Goal: Task Accomplishment & Management: Manage account settings

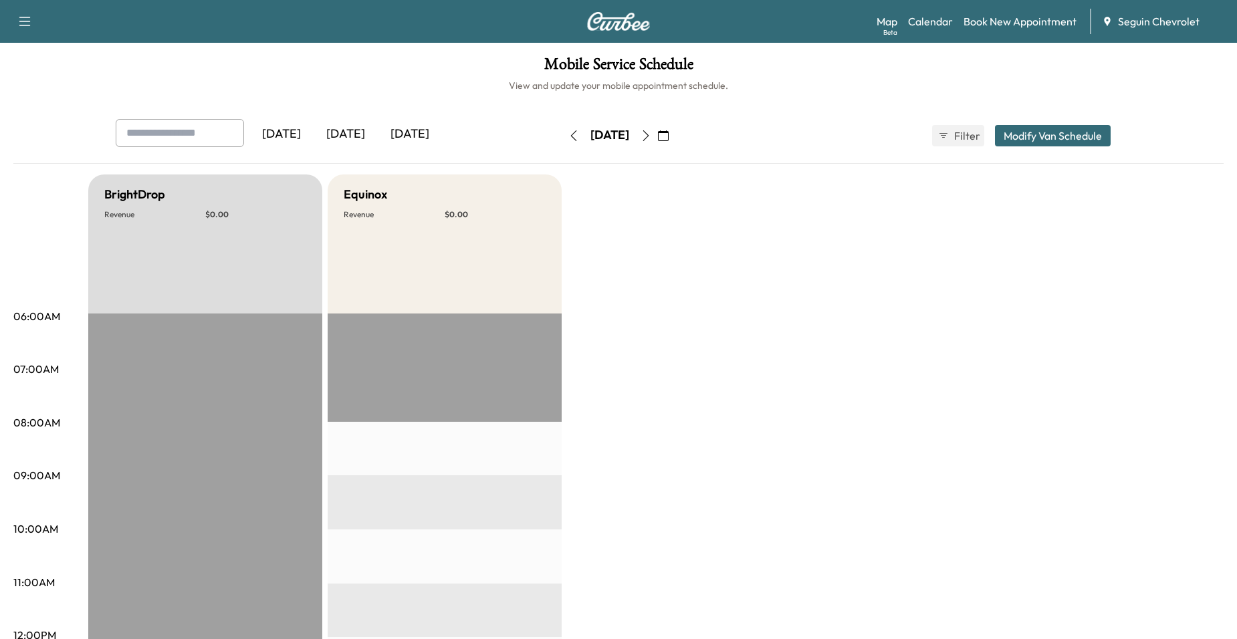
click at [669, 140] on icon "button" at bounding box center [663, 135] width 11 height 11
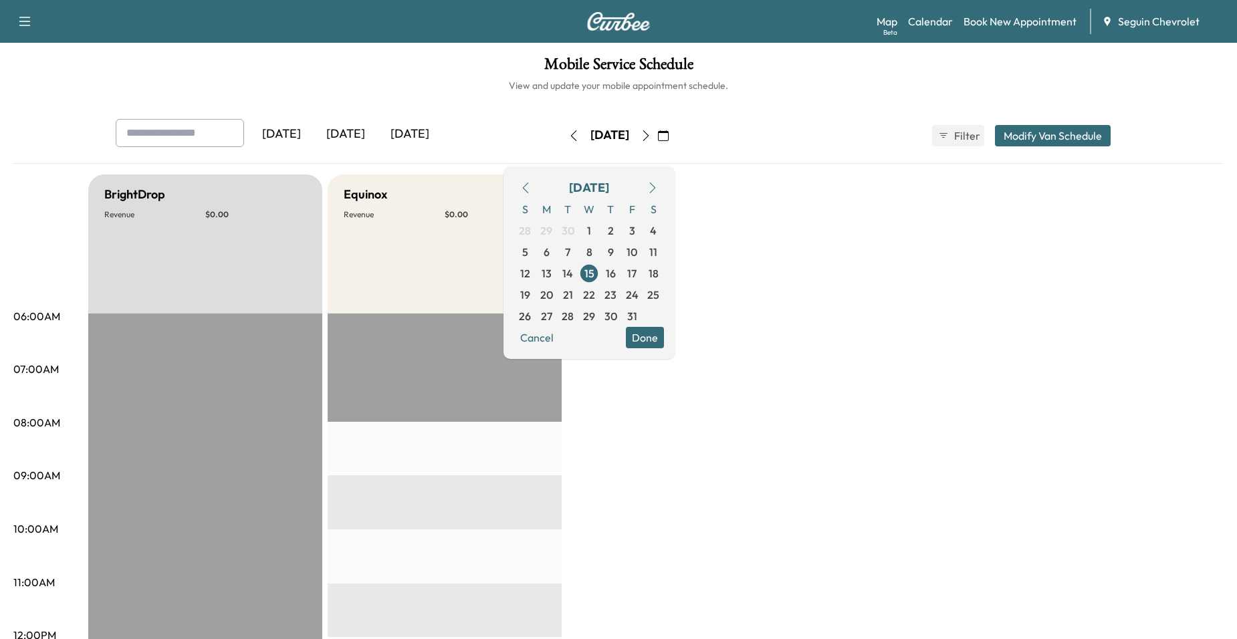
click at [537, 188] on button "button" at bounding box center [525, 187] width 23 height 21
click at [555, 183] on div "[DATE] S M T W T F S 28 29 30 1 2 3 4 5 6 7 8 9 10 11 12 13 14 15 16 17 18 19 2…" at bounding box center [588, 262] width 171 height 193
click at [531, 186] on icon "button" at bounding box center [525, 188] width 11 height 11
click at [552, 277] on span "15" at bounding box center [547, 273] width 10 height 16
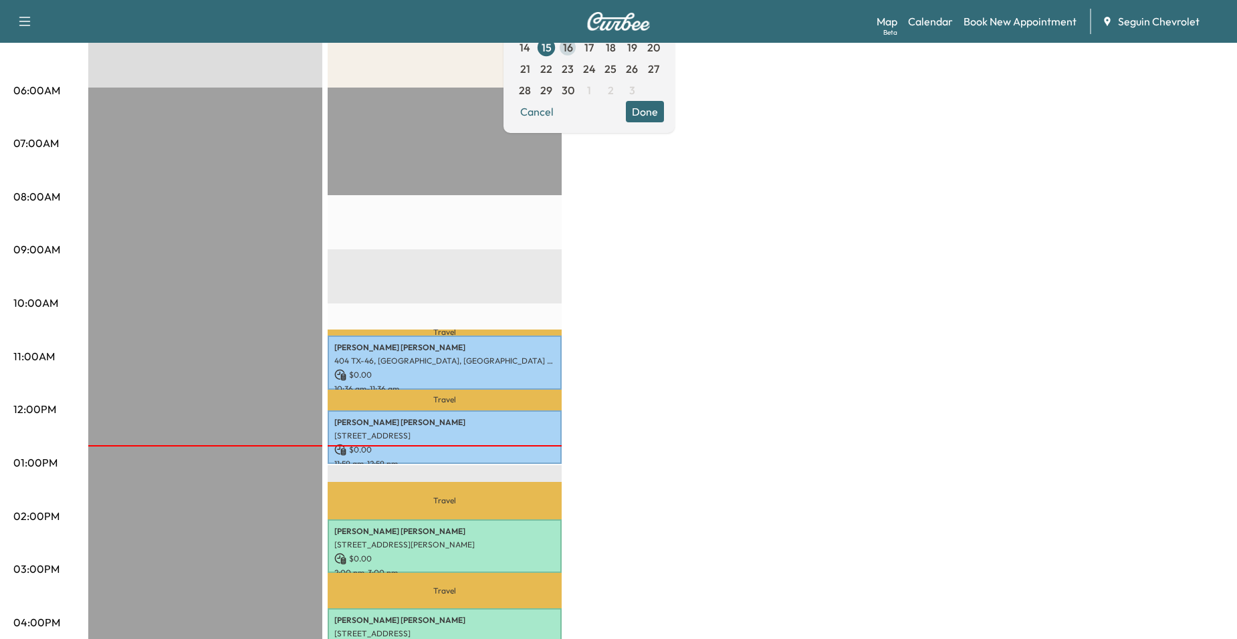
scroll to position [267, 0]
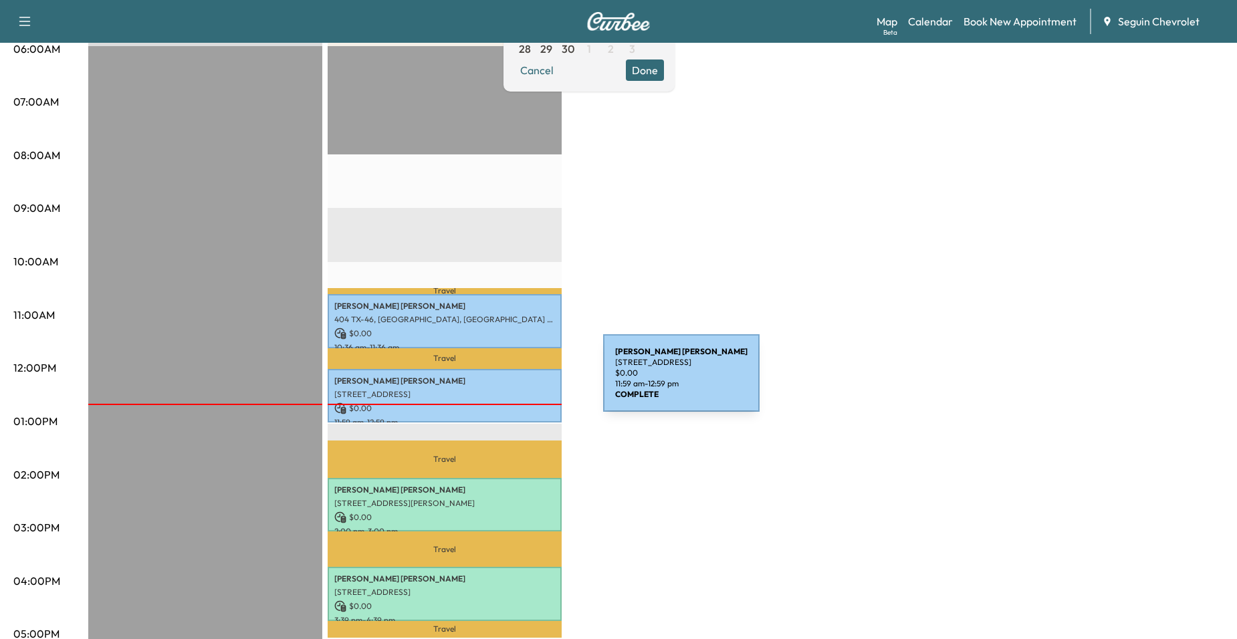
click at [503, 381] on p "[PERSON_NAME]" at bounding box center [444, 381] width 221 height 11
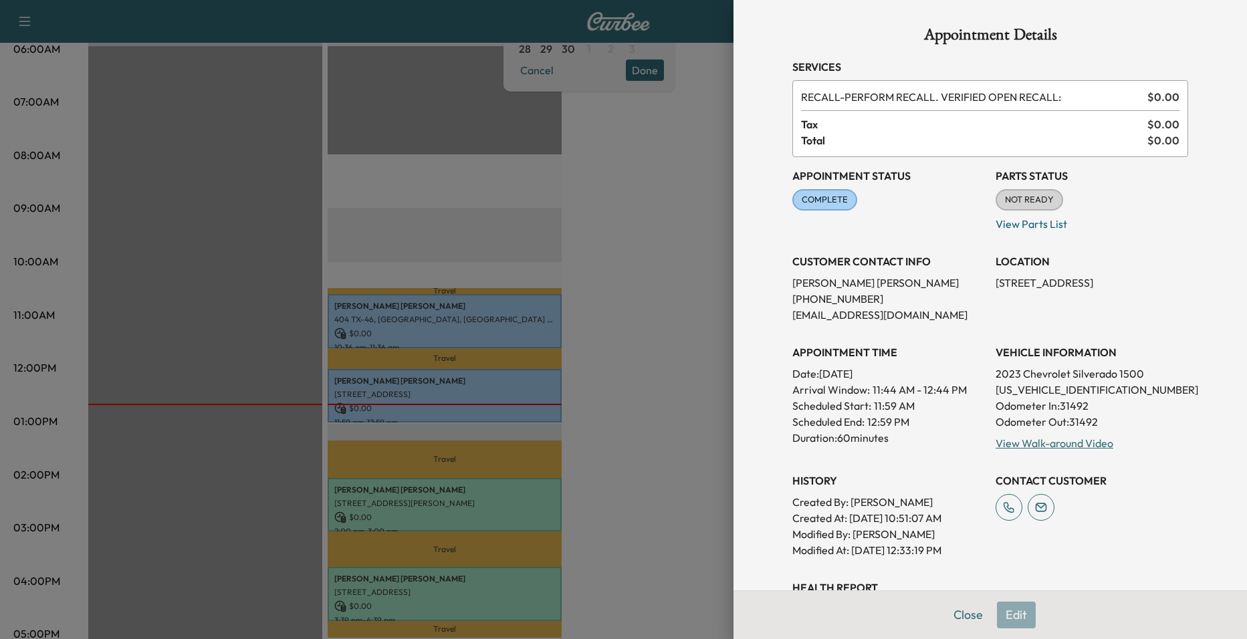
click at [496, 246] on div at bounding box center [623, 319] width 1247 height 639
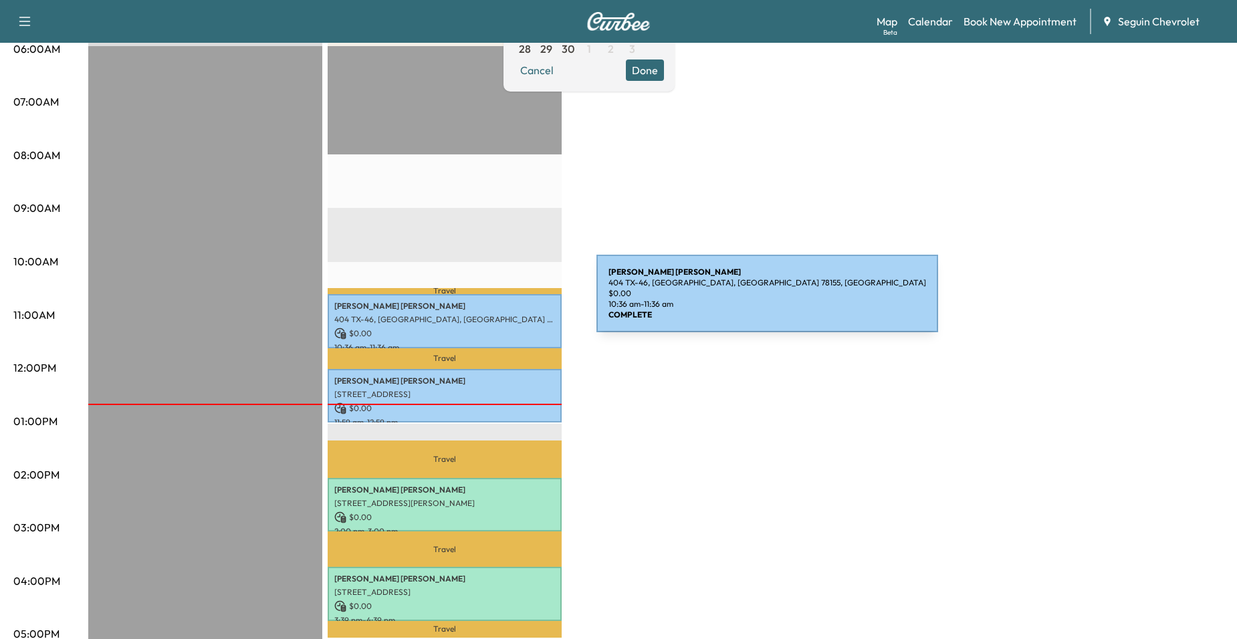
click at [495, 310] on div "[PERSON_NAME] [PERSON_NAME] 404 TX-46, [GEOGRAPHIC_DATA], [GEOGRAPHIC_DATA] 781…" at bounding box center [445, 321] width 234 height 54
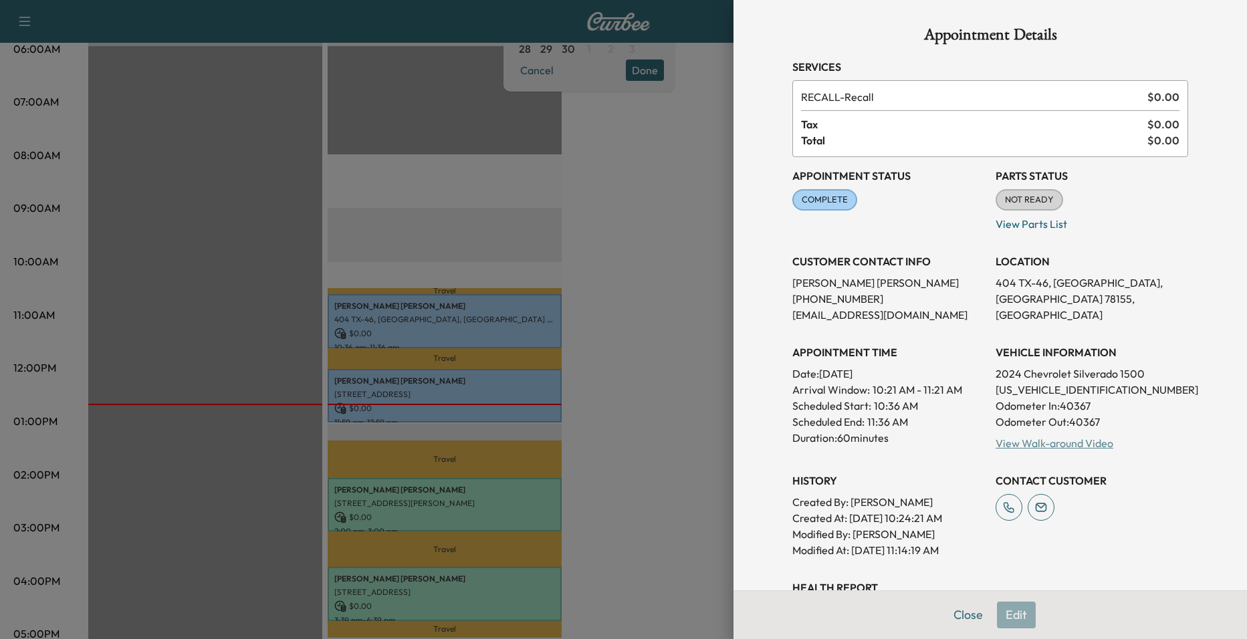
click at [1000, 439] on link "View Walk-around Video" at bounding box center [1055, 443] width 118 height 13
click at [207, 148] on div at bounding box center [623, 319] width 1247 height 639
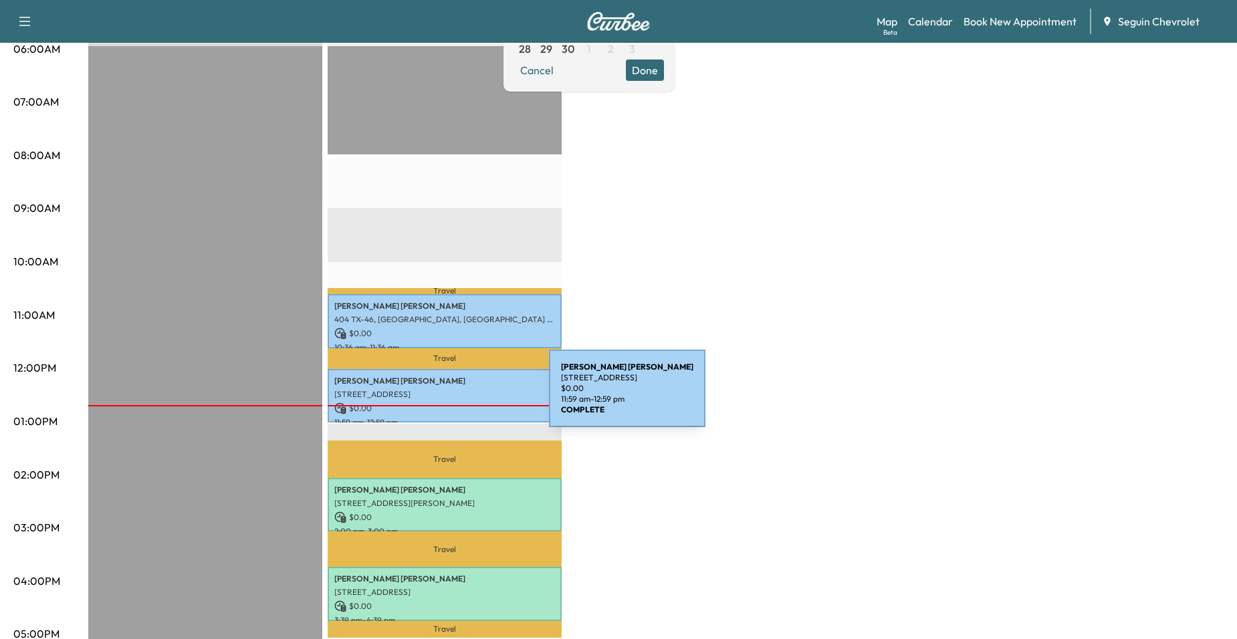
click at [449, 396] on div "[PERSON_NAME] [STREET_ADDRESS] $ 0.00 11:59 am - 12:59 pm" at bounding box center [445, 396] width 234 height 54
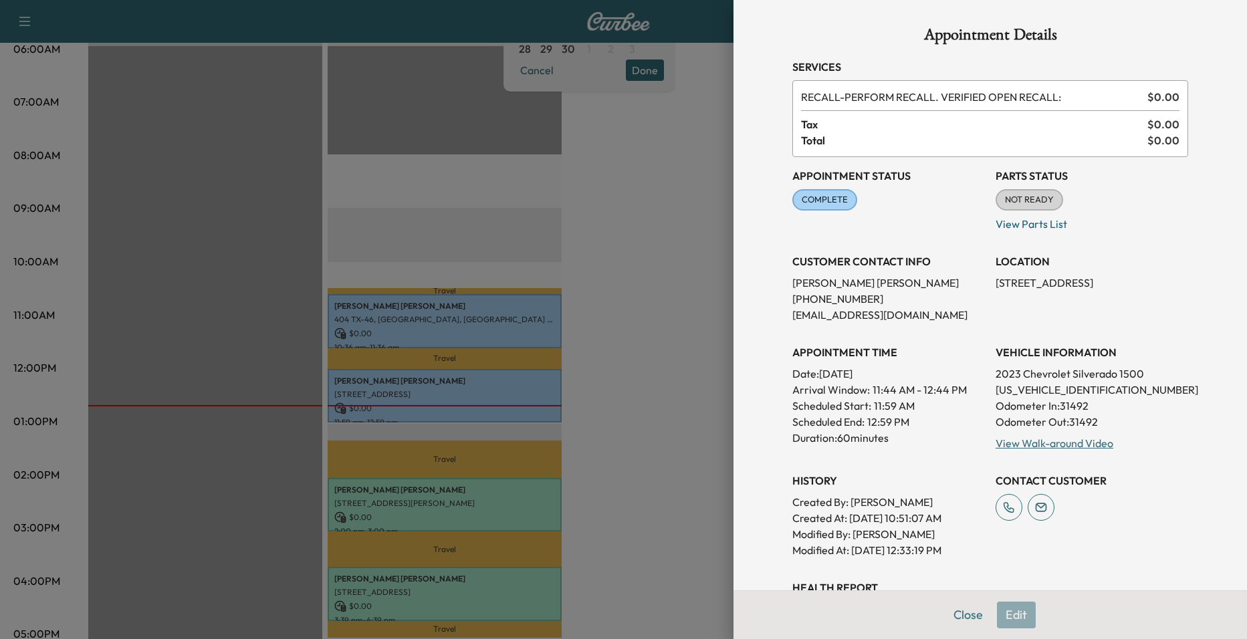
click at [983, 446] on div "Appointment Status COMPLETE Mark as Not Ready Parts Status NOT READY Mark as Re…" at bounding box center [990, 357] width 396 height 401
click at [1009, 450] on div "View Walk-around Video" at bounding box center [1092, 443] width 193 height 16
click at [1010, 448] on link "View Walk-around Video" at bounding box center [1055, 443] width 118 height 13
click at [200, 118] on div at bounding box center [623, 319] width 1247 height 639
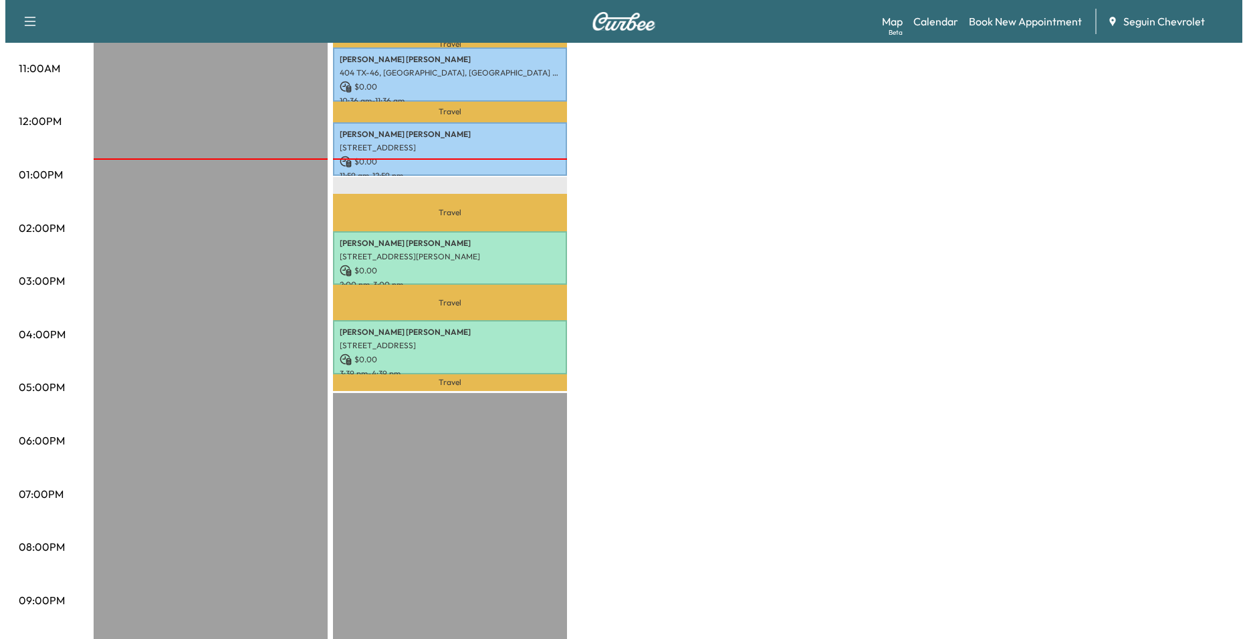
scroll to position [535, 0]
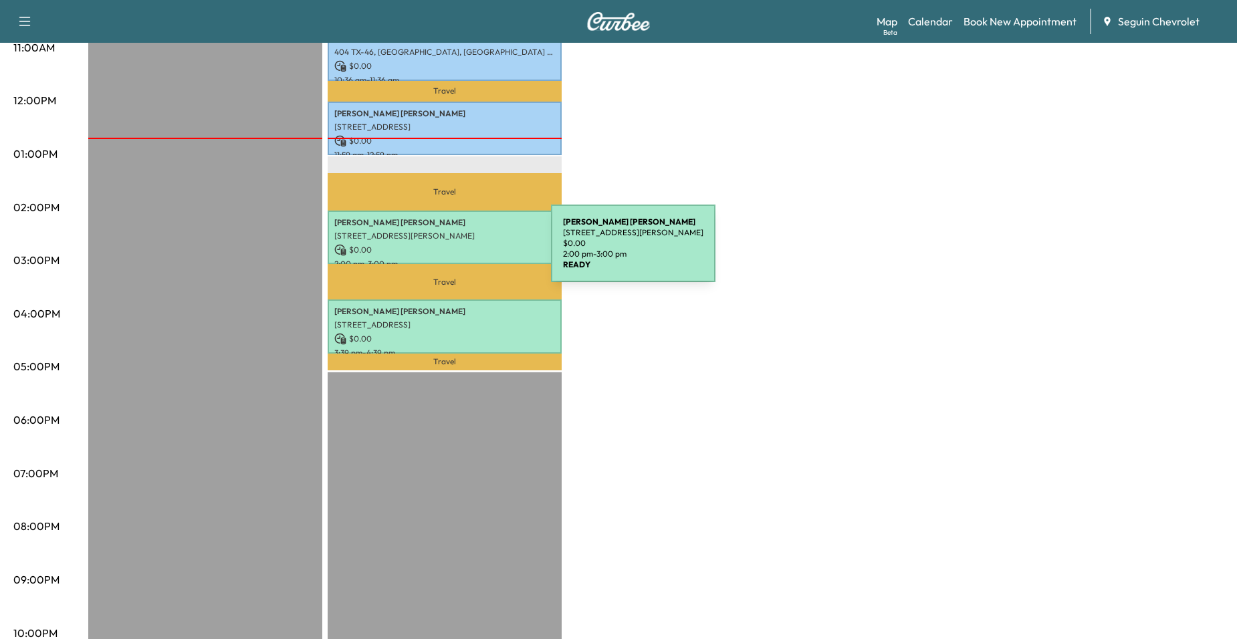
click at [451, 250] on p "$ 0.00" at bounding box center [444, 250] width 221 height 12
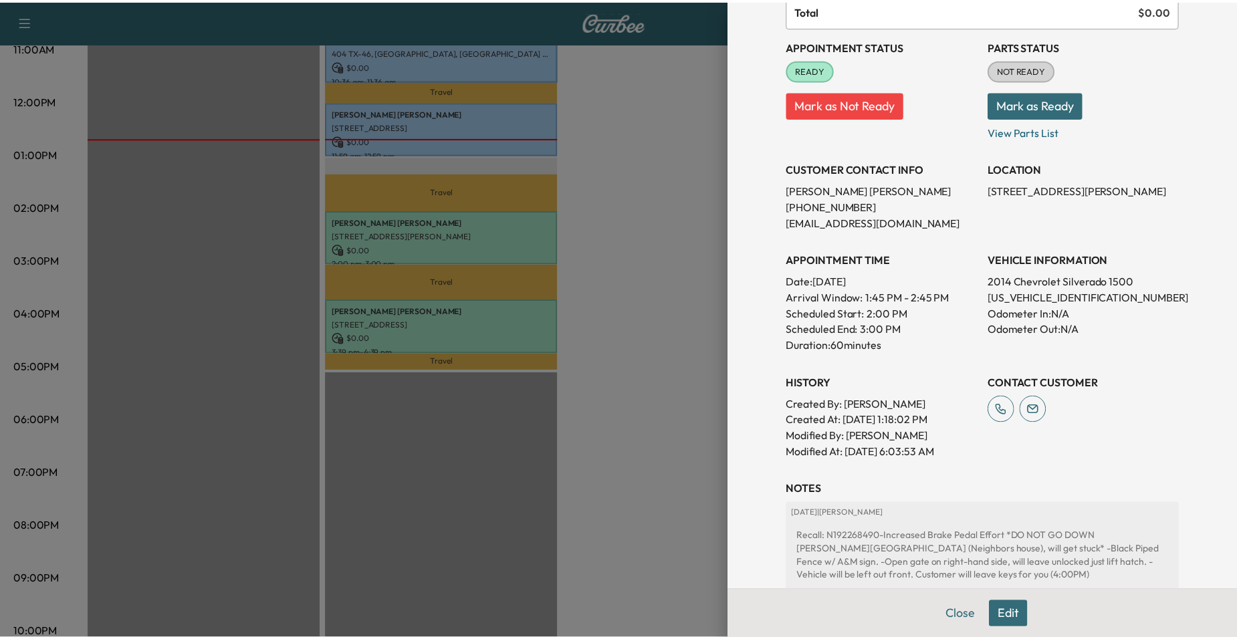
scroll to position [286, 0]
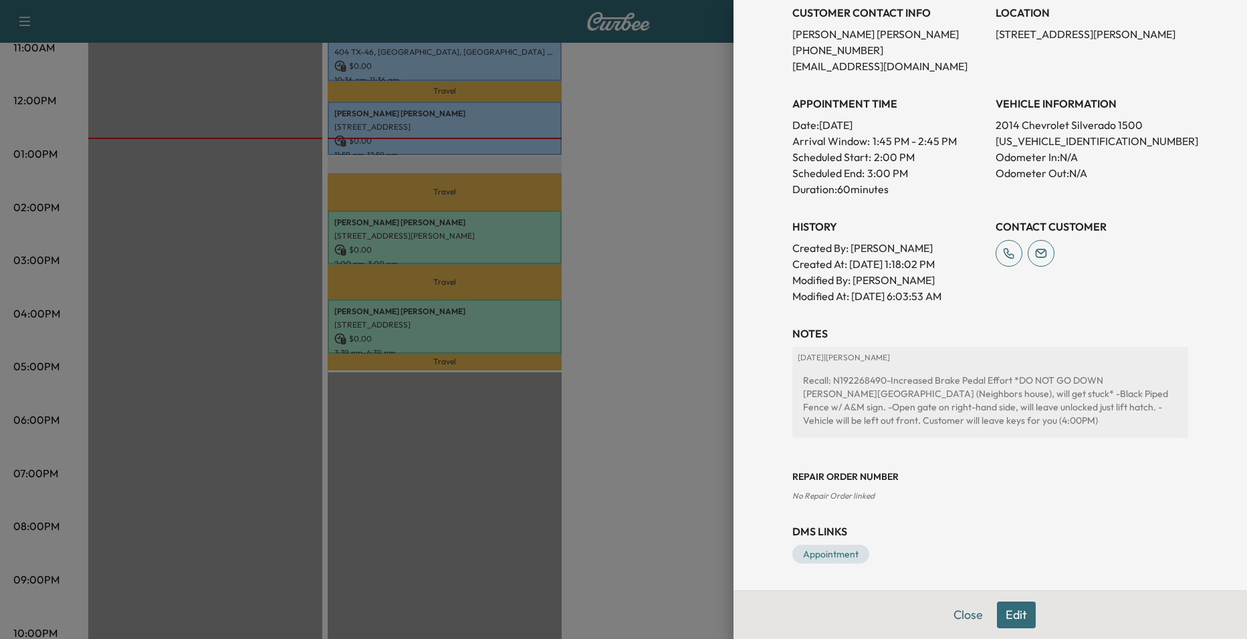
click at [610, 237] on div at bounding box center [623, 319] width 1247 height 639
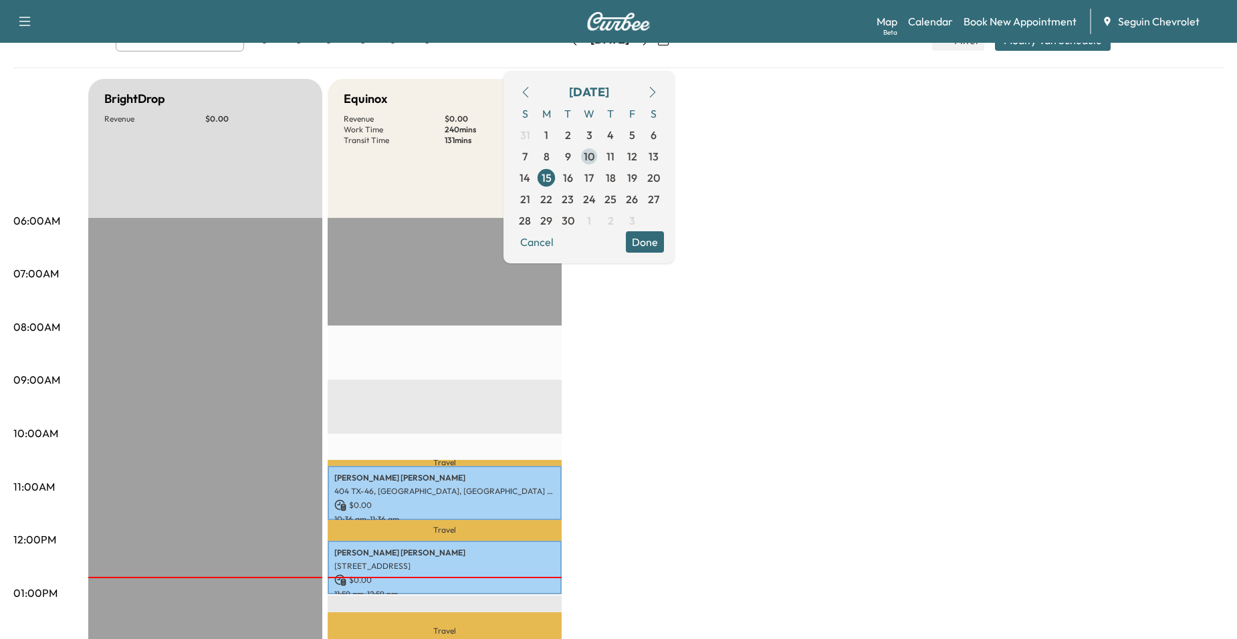
scroll to position [67, 0]
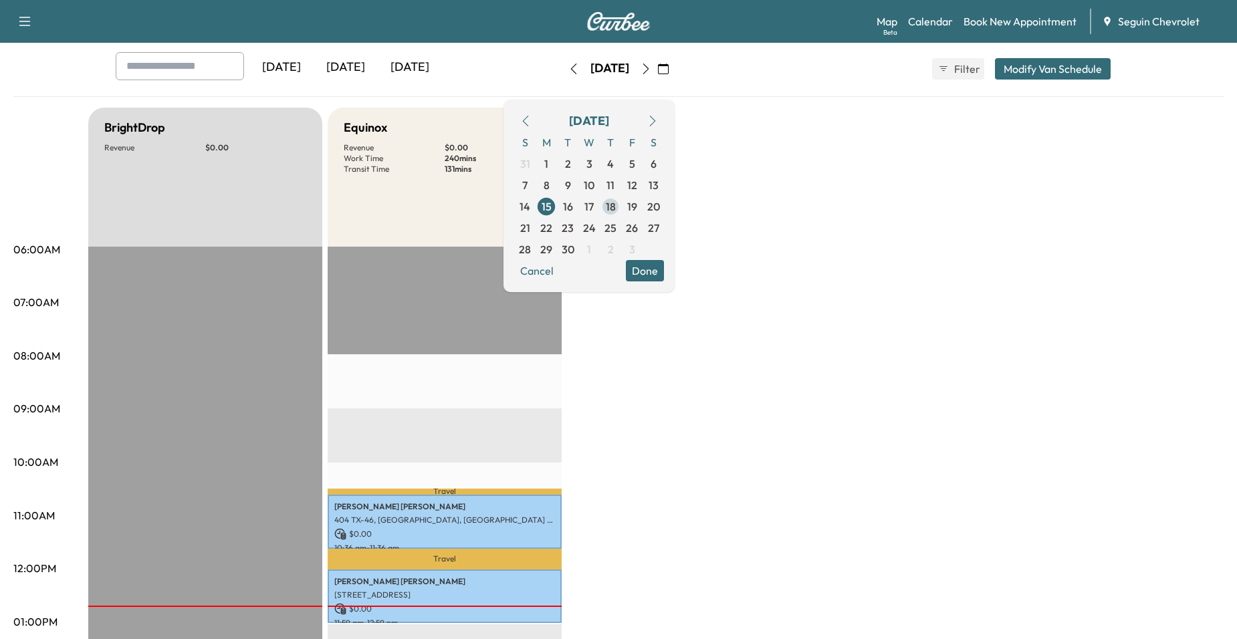
click at [621, 206] on span "18" at bounding box center [610, 206] width 21 height 21
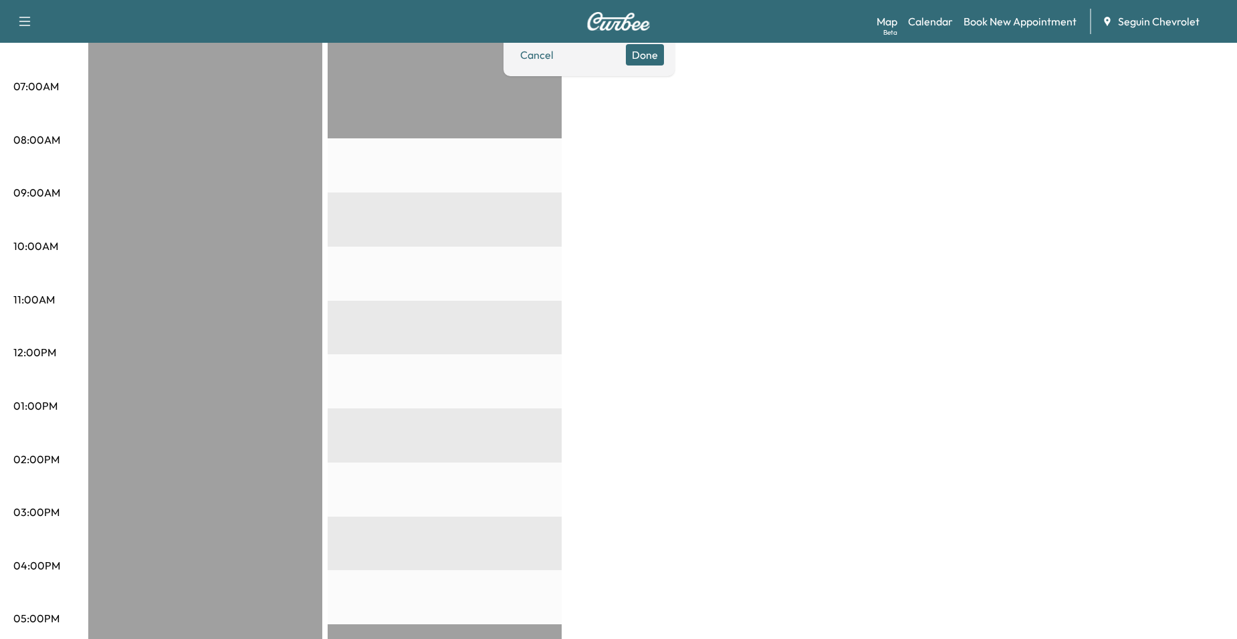
scroll to position [134, 0]
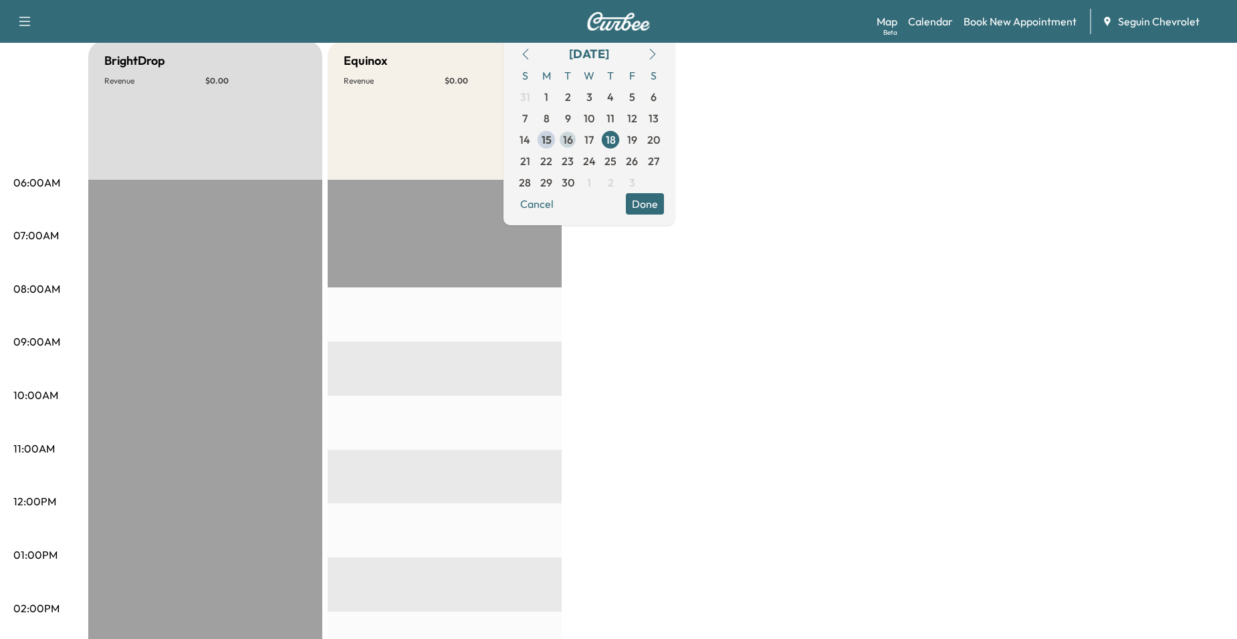
click at [578, 144] on span "16" at bounding box center [567, 139] width 21 height 21
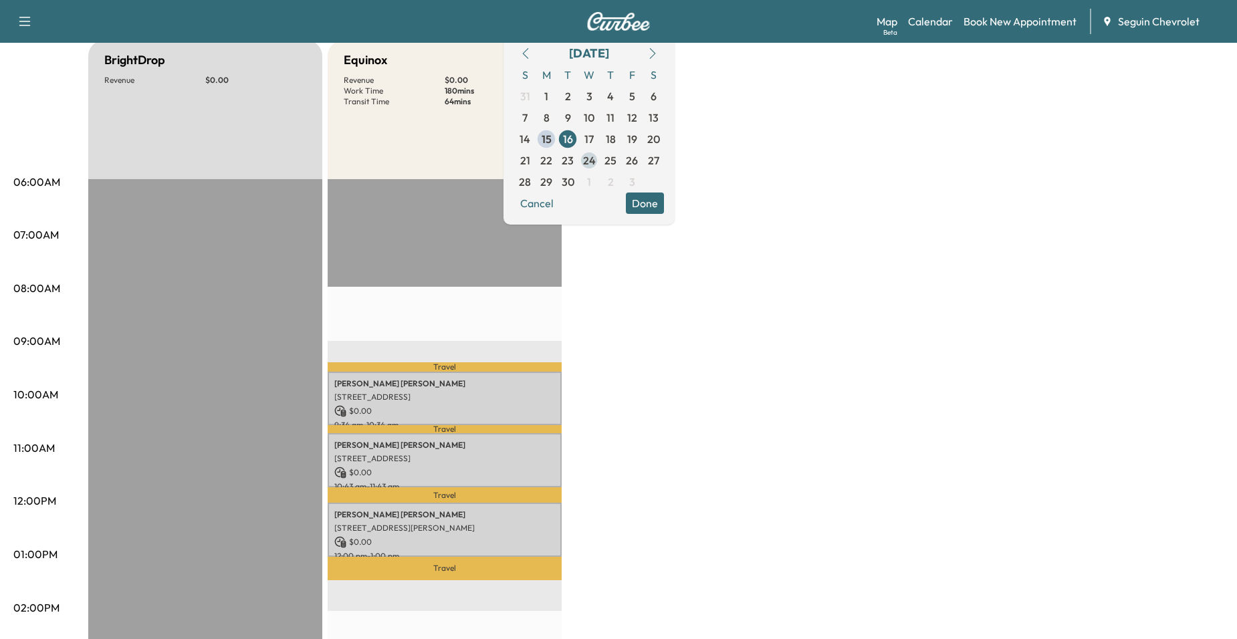
scroll to position [134, 0]
click at [616, 144] on span "18" at bounding box center [611, 140] width 10 height 16
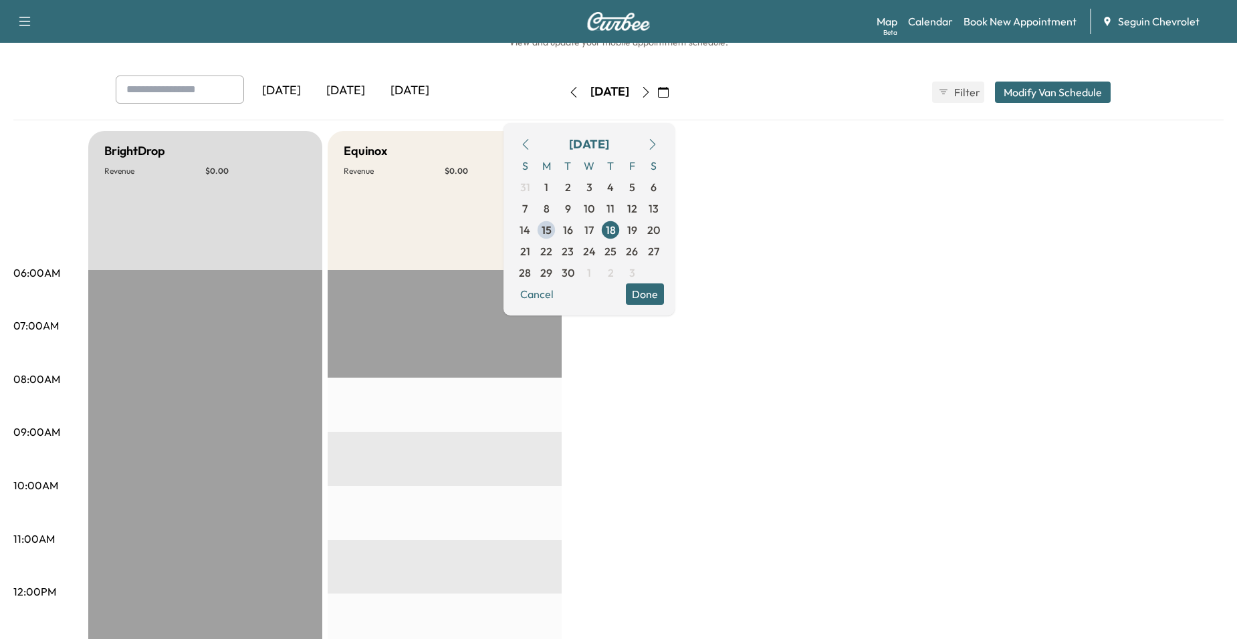
scroll to position [134, 0]
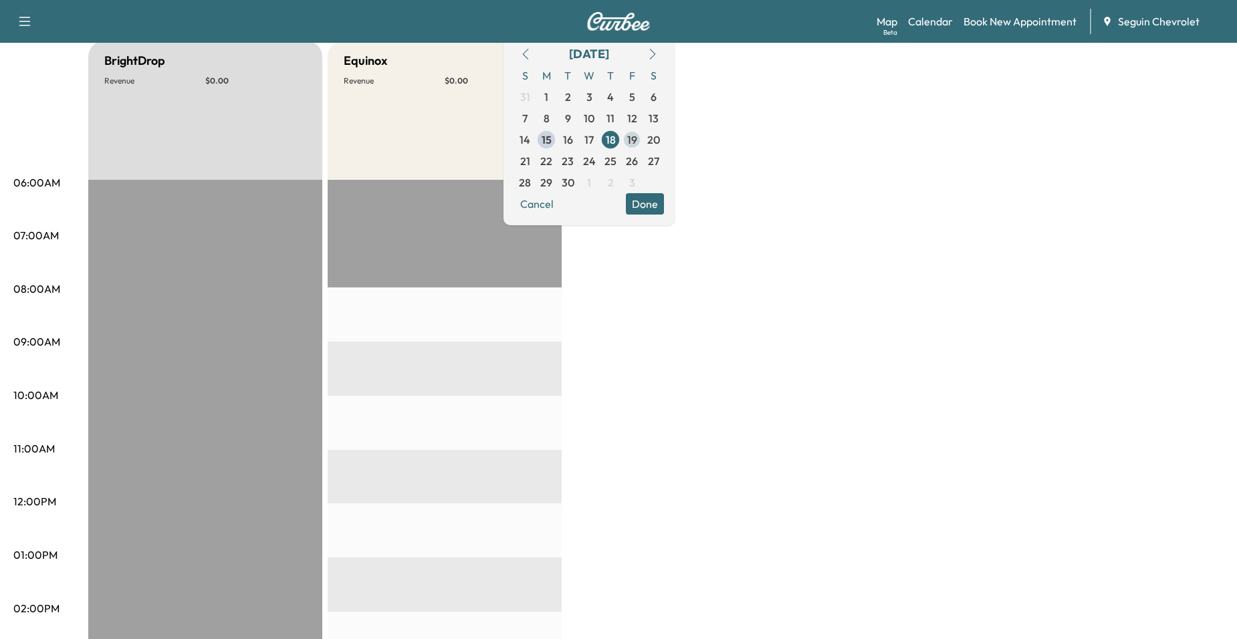
click at [643, 148] on span "19" at bounding box center [631, 139] width 21 height 21
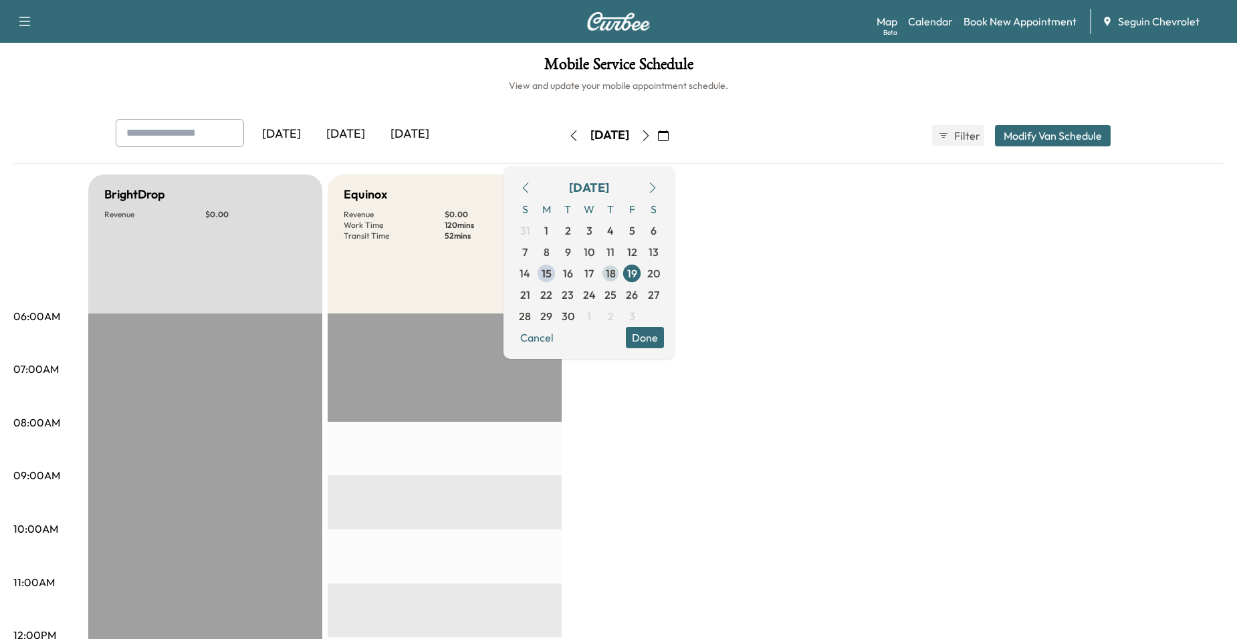
click at [621, 270] on span "18" at bounding box center [610, 273] width 21 height 21
click at [600, 275] on span "17" at bounding box center [588, 273] width 21 height 21
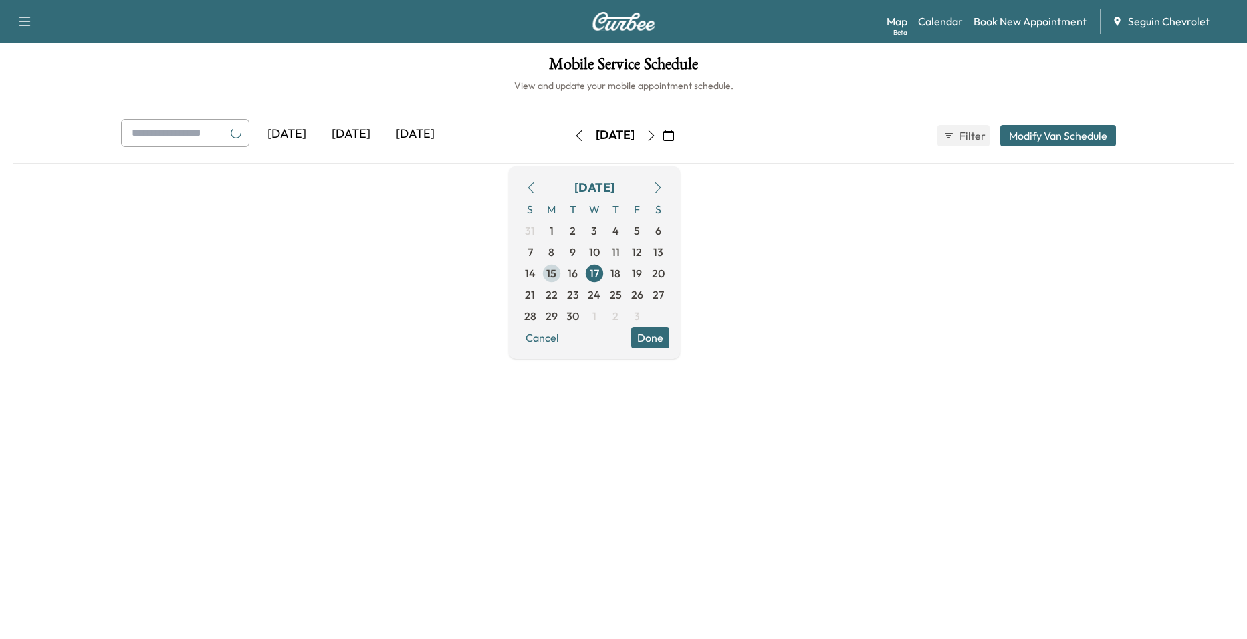
click at [584, 279] on span "16" at bounding box center [572, 273] width 21 height 21
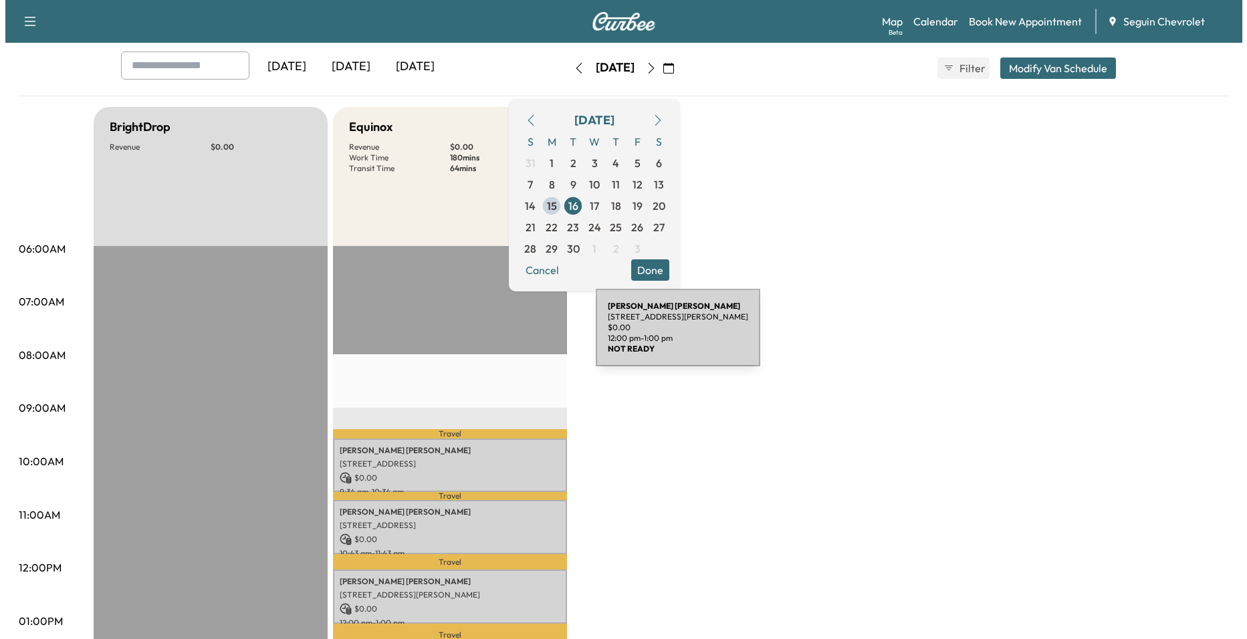
scroll to position [67, 0]
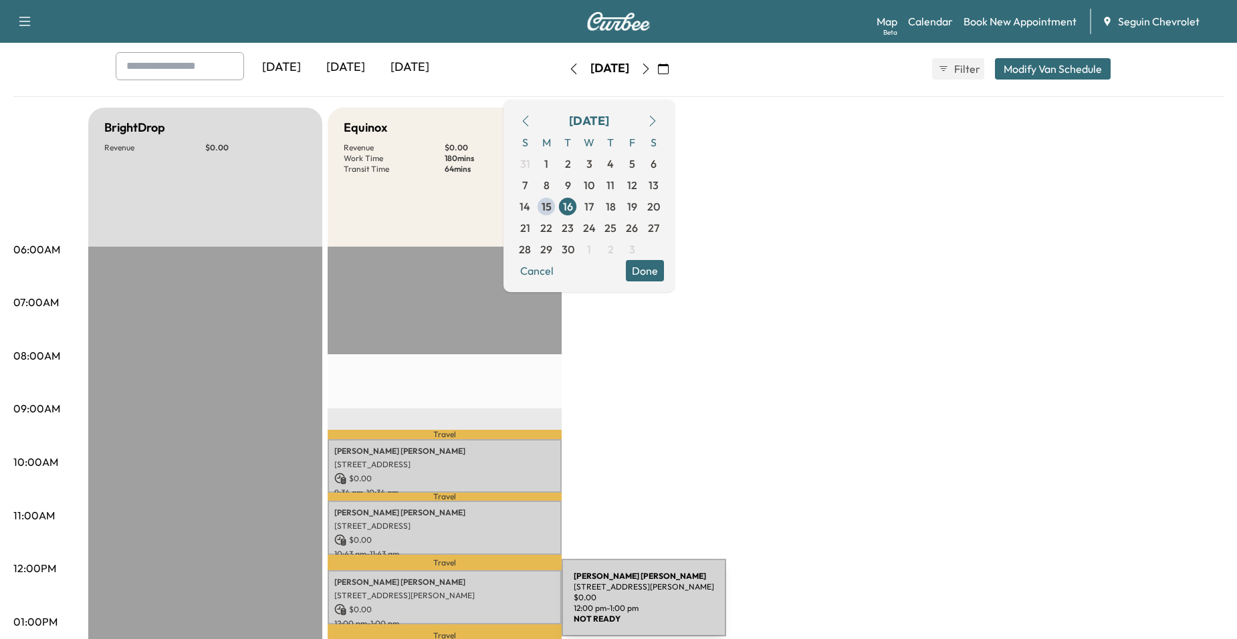
click at [461, 606] on p "$ 0.00" at bounding box center [444, 610] width 221 height 12
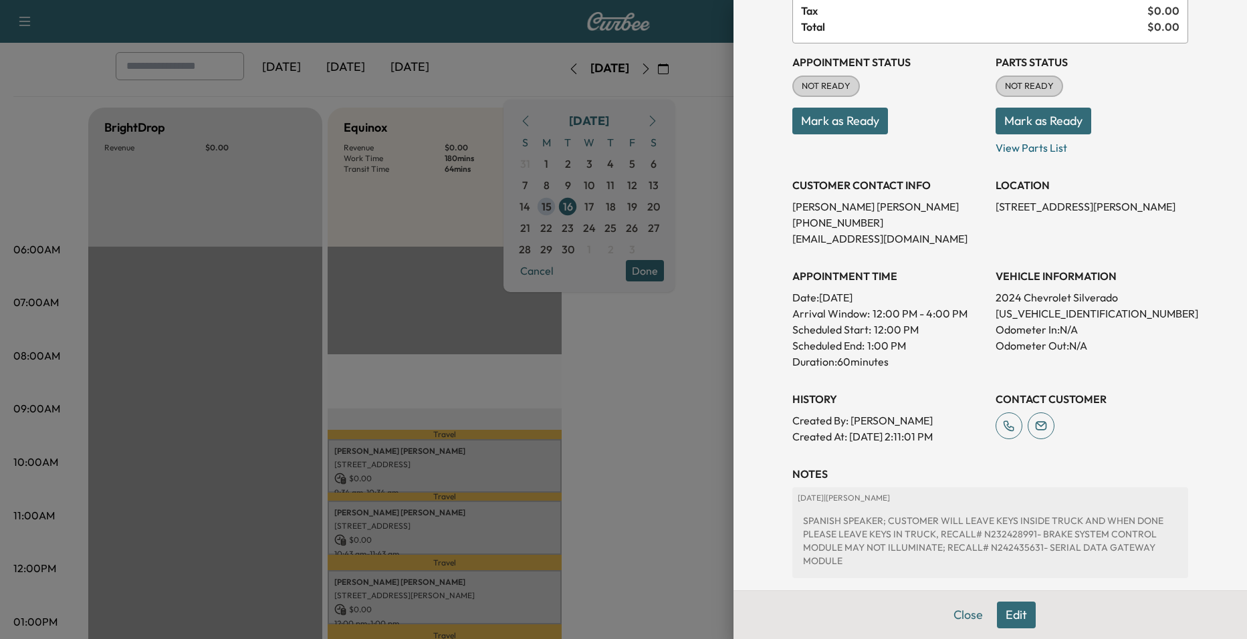
scroll to position [254, 0]
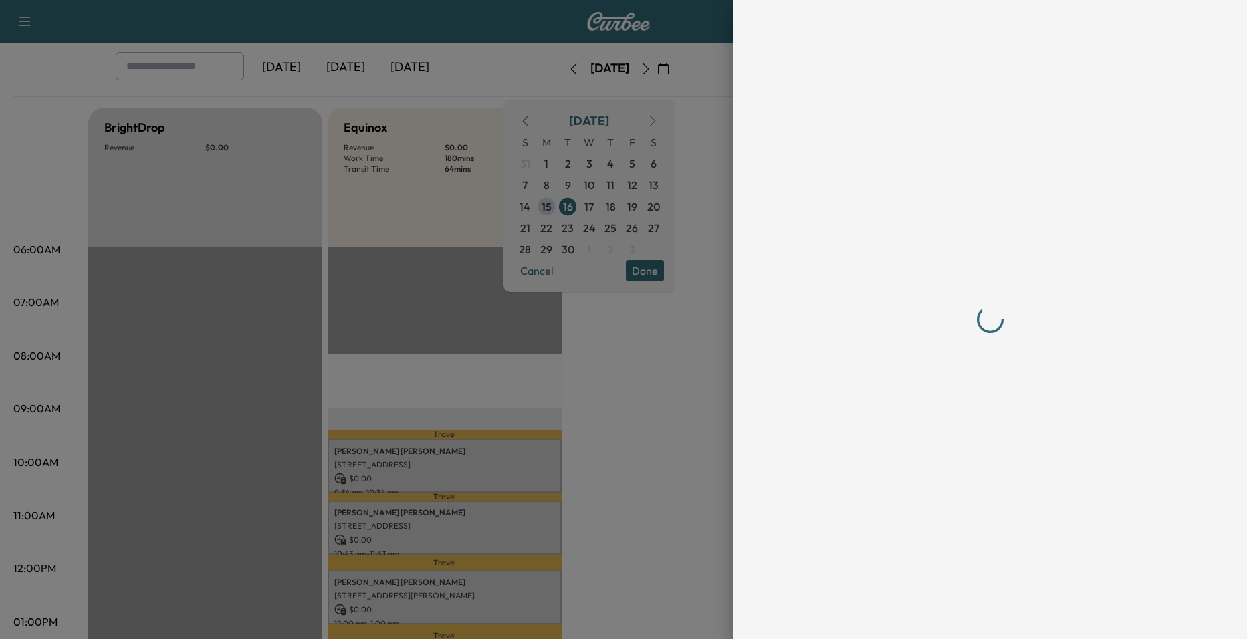
click at [606, 356] on div at bounding box center [623, 319] width 1247 height 639
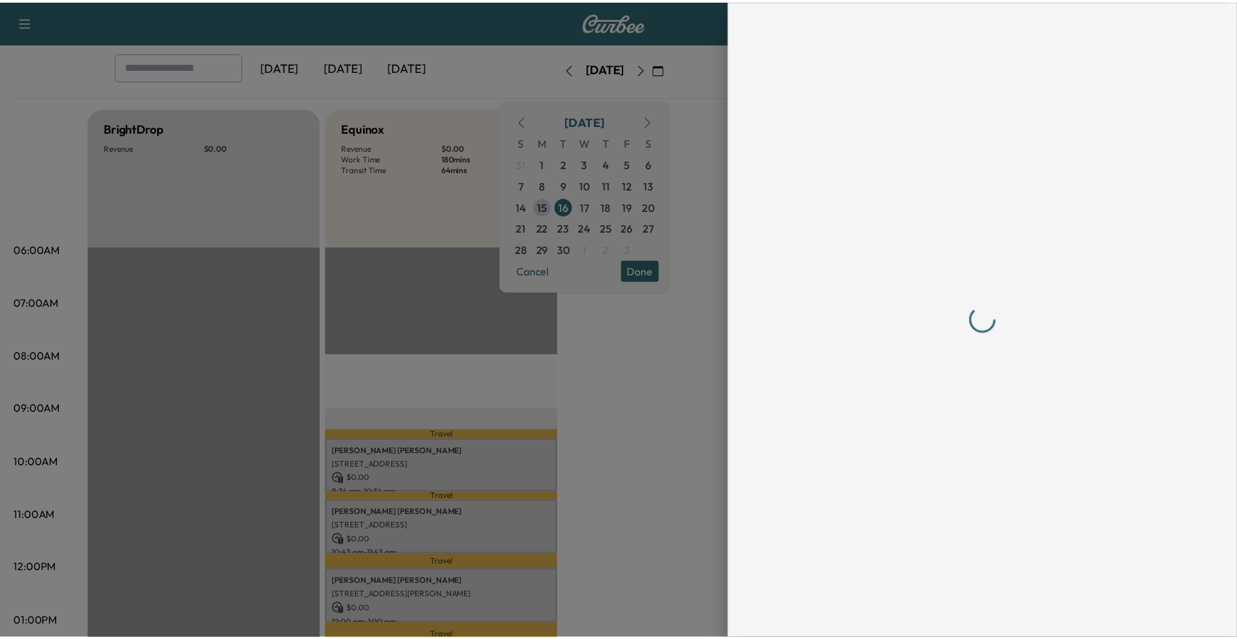
scroll to position [0, 0]
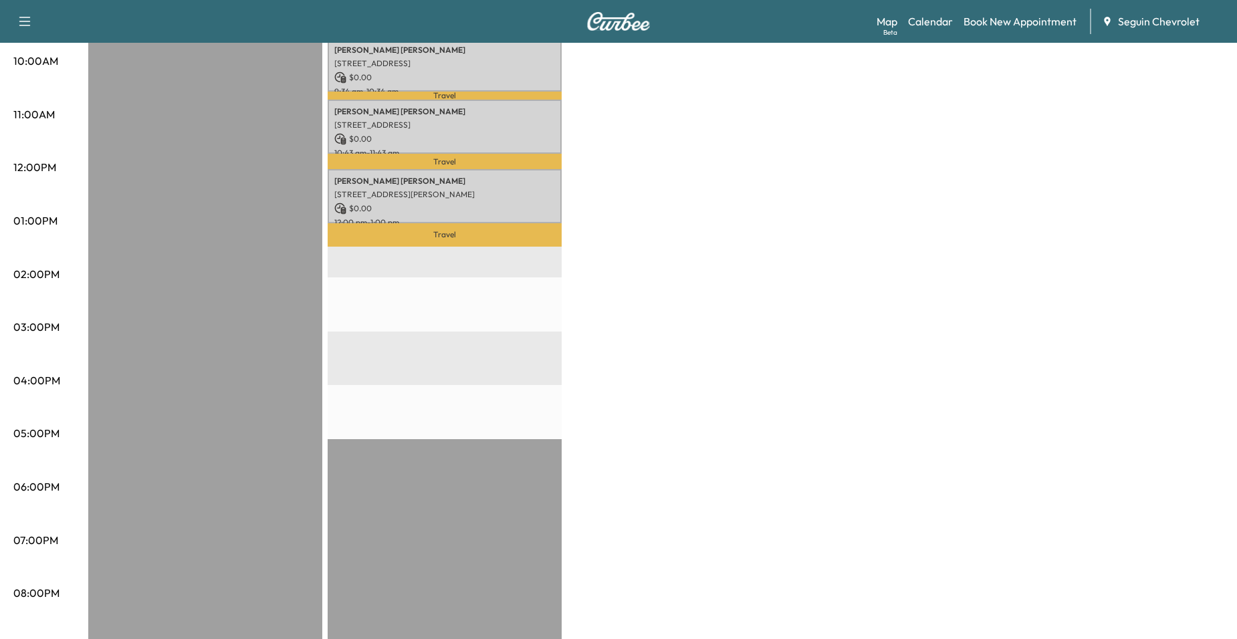
click at [657, 290] on div "BrightDrop Revenue $ 0.00 EST Start Equinox Revenue $ 0.00 Work Time 180 mins T…" at bounding box center [655, 207] width 1135 height 1003
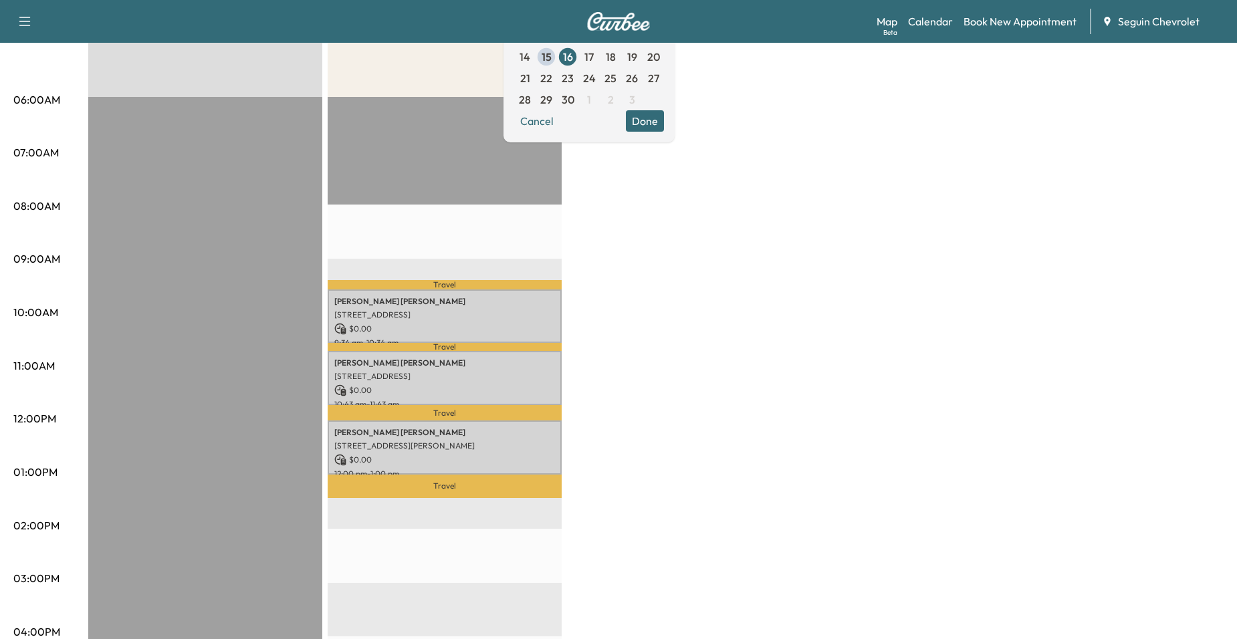
scroll to position [201, 0]
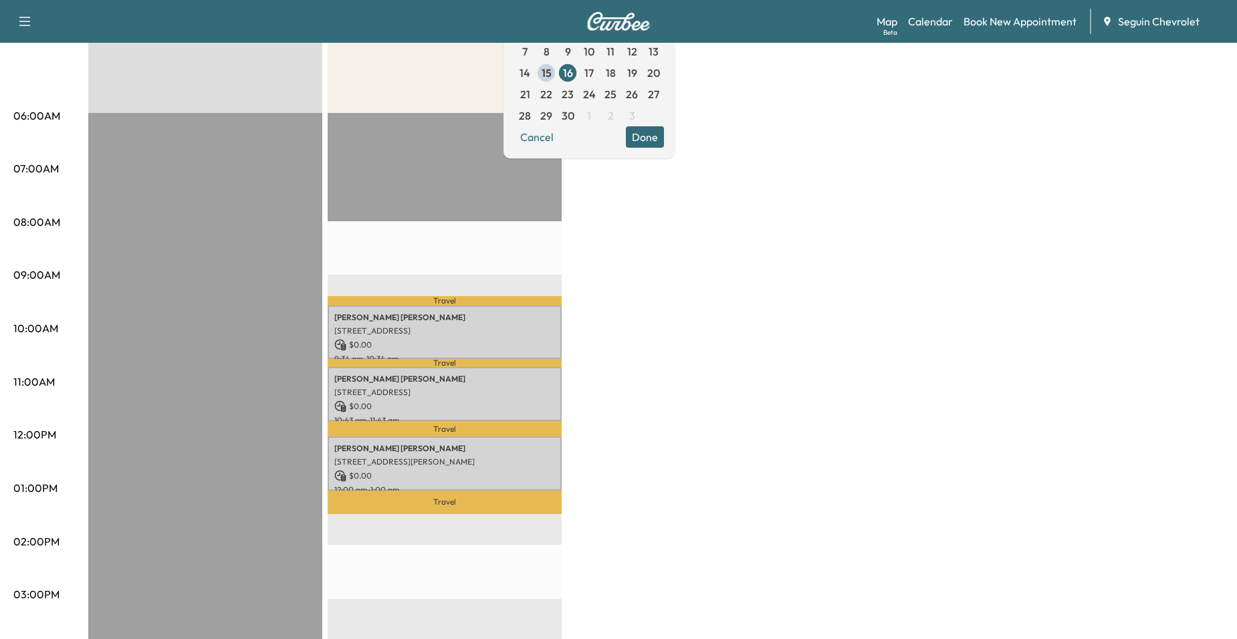
drag, startPoint x: 616, startPoint y: 300, endPoint x: 633, endPoint y: 286, distance: 21.8
click at [625, 300] on div "BrightDrop Revenue $ 0.00 EST Start Equinox Revenue $ 0.00 Work Time 180 mins T…" at bounding box center [655, 475] width 1135 height 1003
click at [664, 138] on button "Done" at bounding box center [645, 136] width 38 height 21
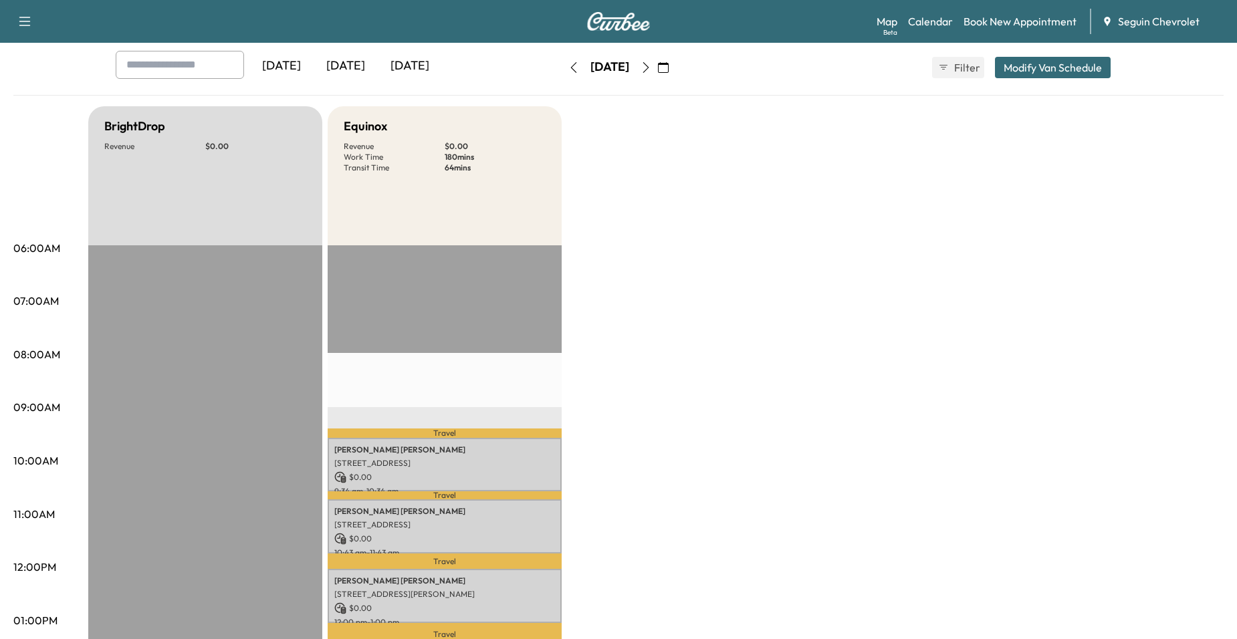
scroll to position [67, 0]
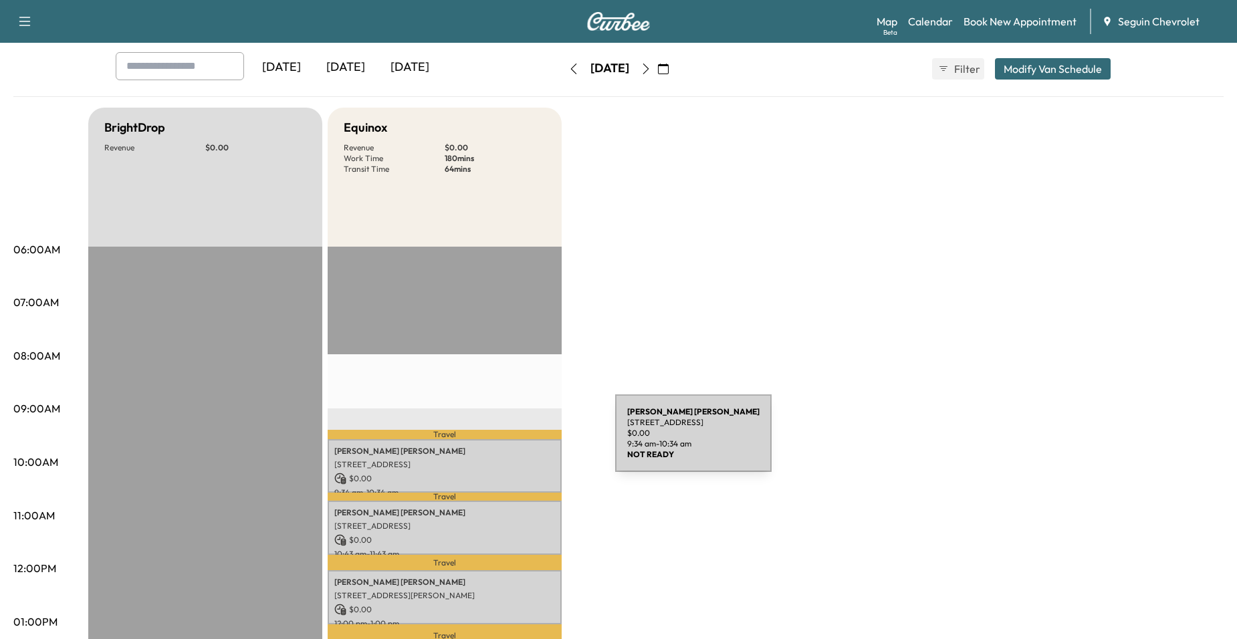
click at [512, 449] on p "[PERSON_NAME]" at bounding box center [444, 451] width 221 height 11
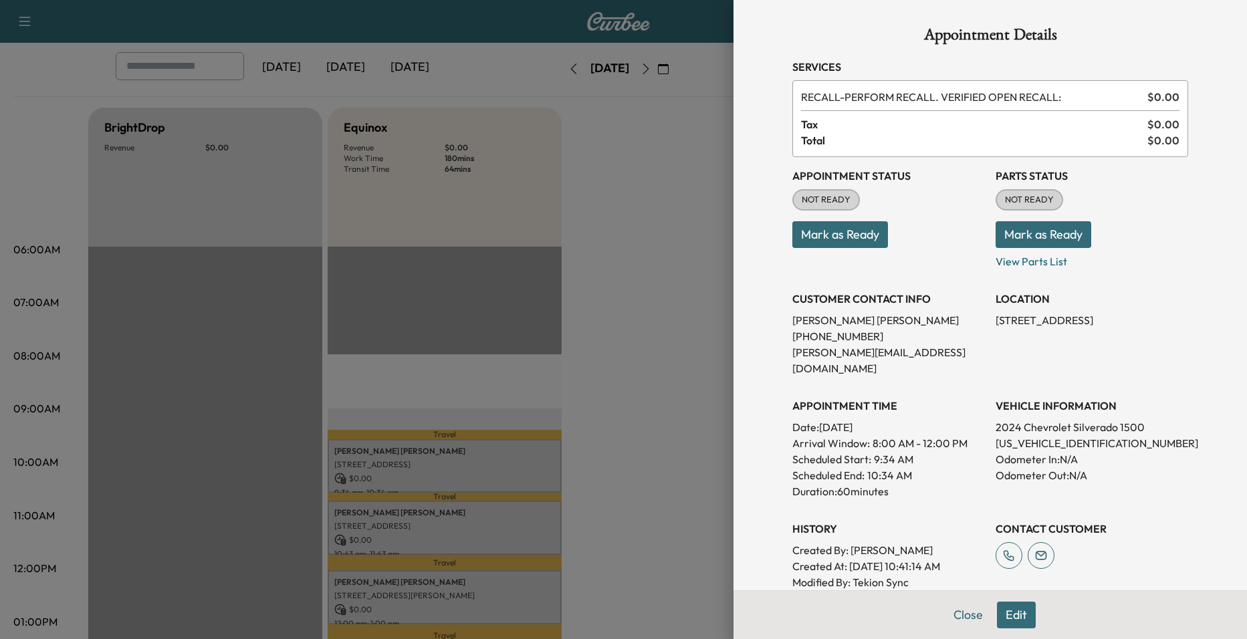
click at [605, 417] on div at bounding box center [623, 319] width 1247 height 639
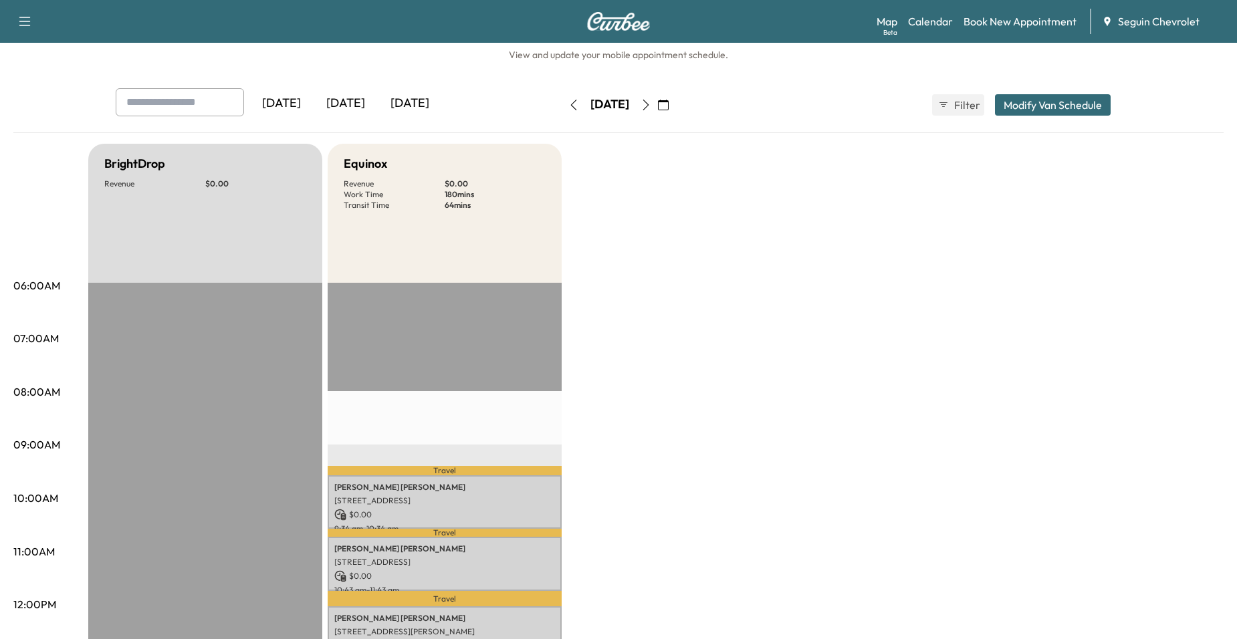
scroll to position [0, 0]
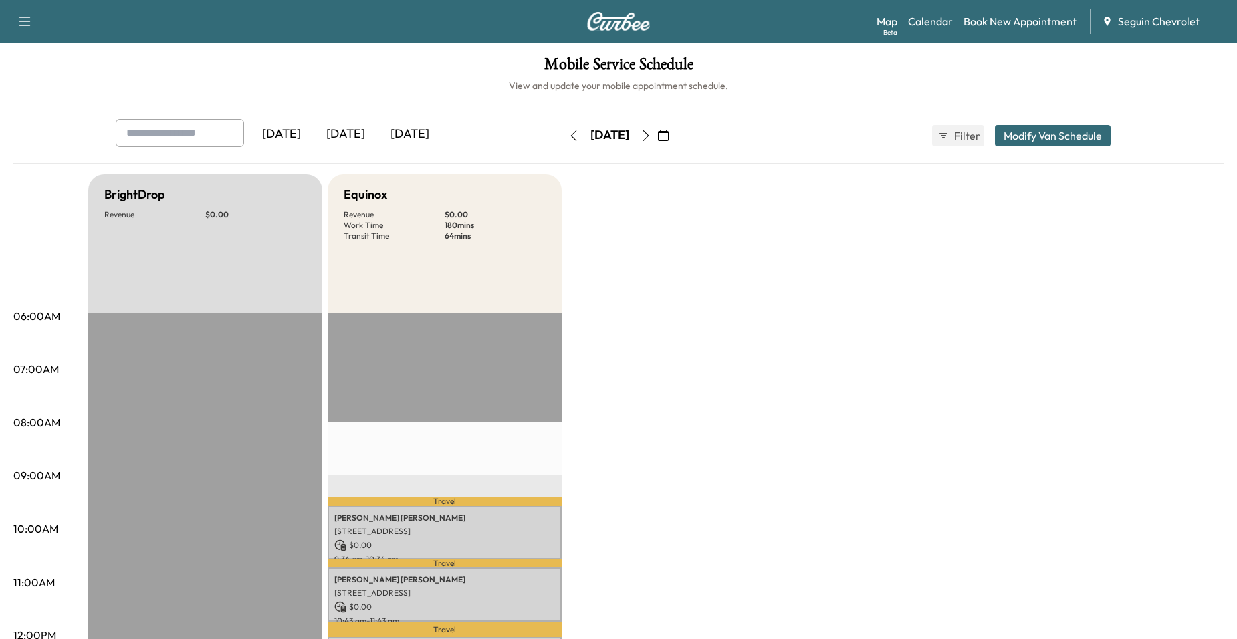
click at [651, 130] on icon "button" at bounding box center [646, 135] width 11 height 11
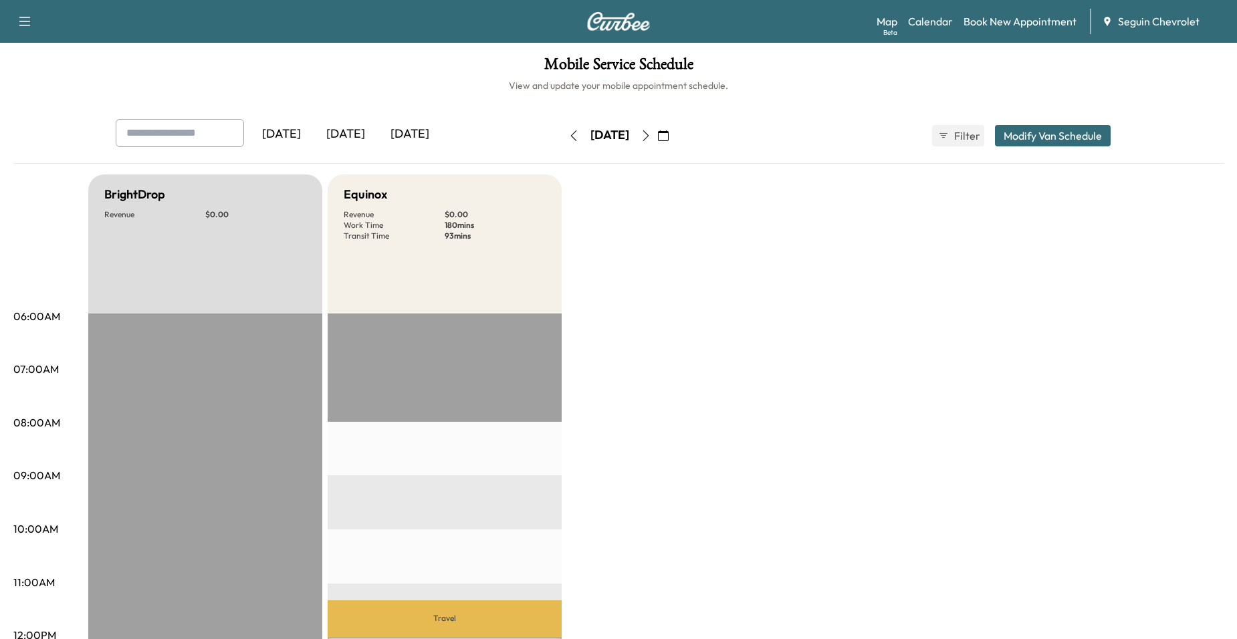
click at [651, 132] on icon "button" at bounding box center [646, 135] width 11 height 11
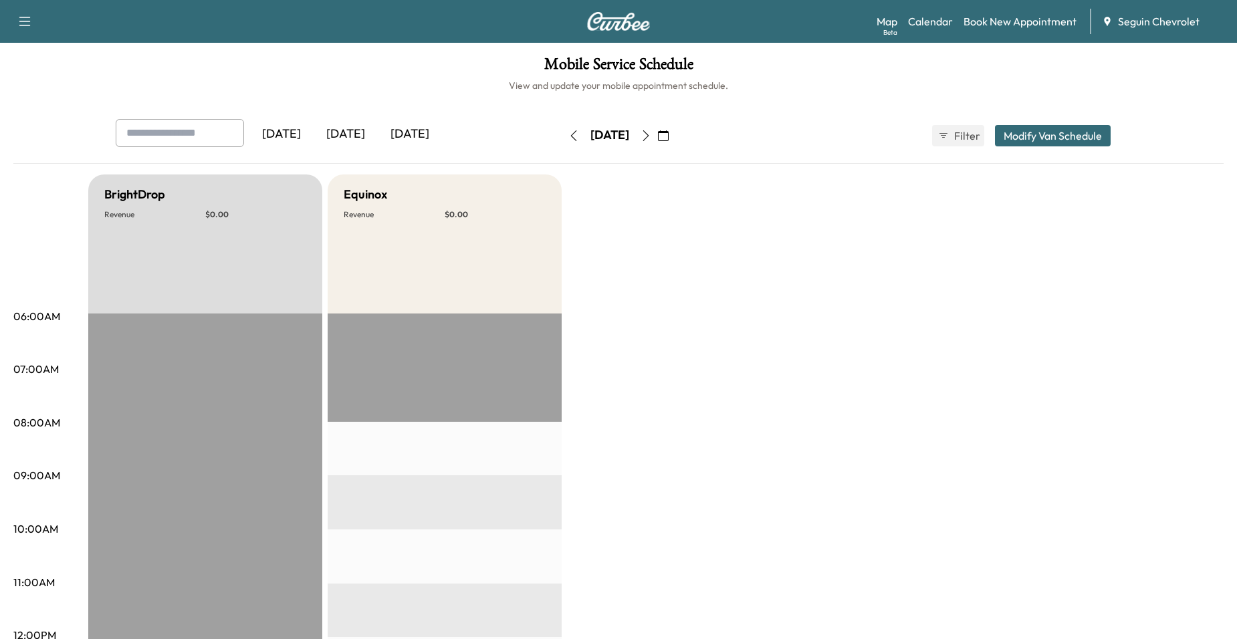
click at [649, 133] on icon "button" at bounding box center [646, 135] width 6 height 11
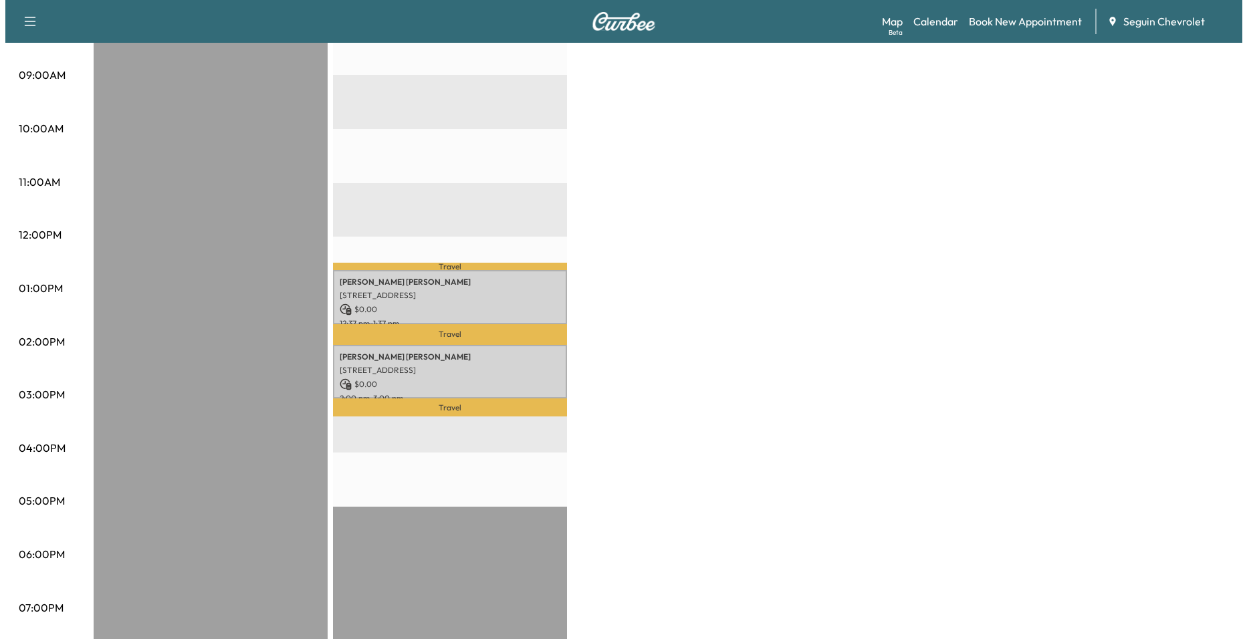
scroll to position [401, 0]
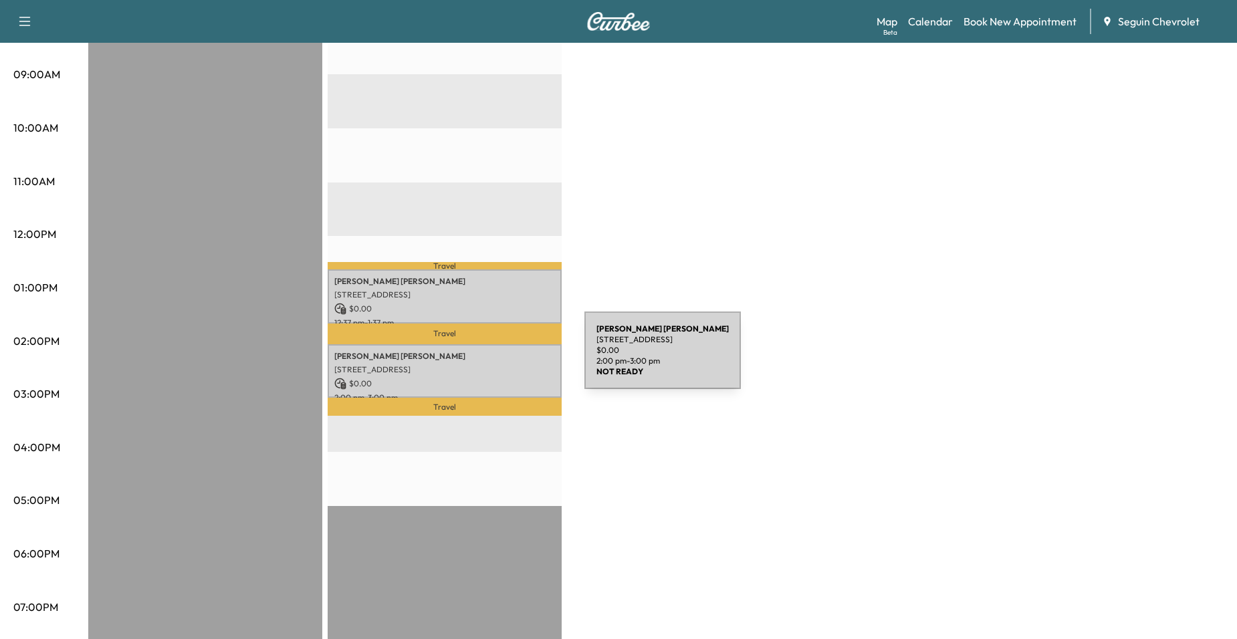
click at [483, 358] on div "[PERSON_NAME] [PERSON_NAME] [STREET_ADDRESS] $ 0.00 2:00 pm - 3:00 pm" at bounding box center [445, 371] width 234 height 54
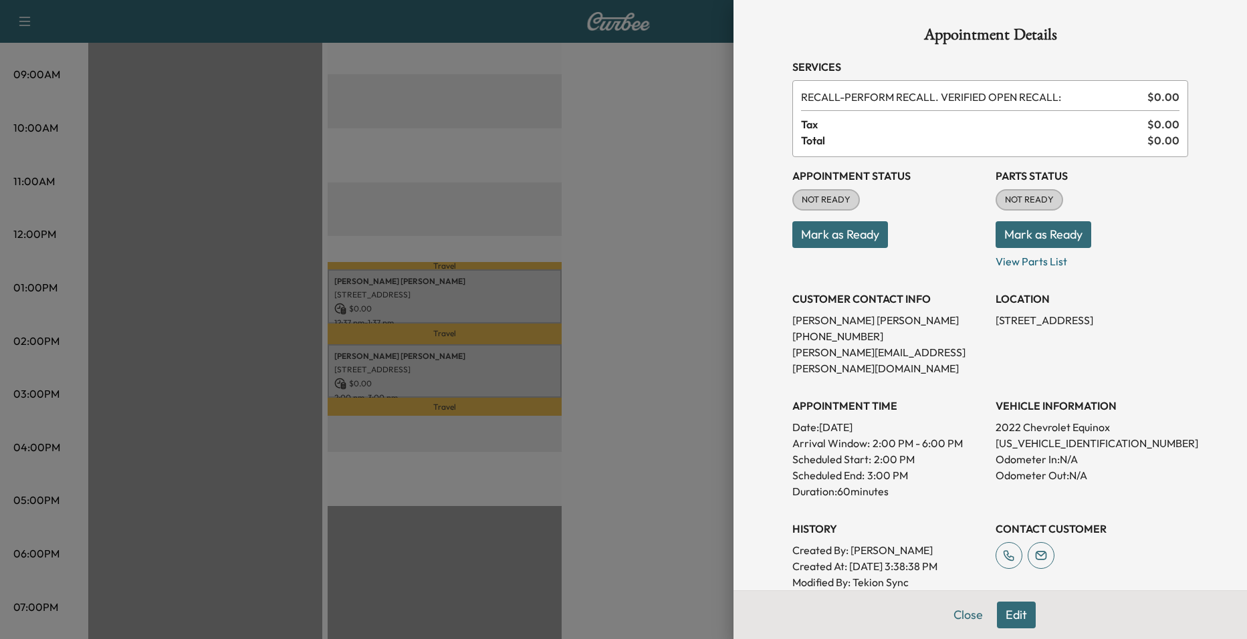
click at [481, 292] on div at bounding box center [623, 319] width 1247 height 639
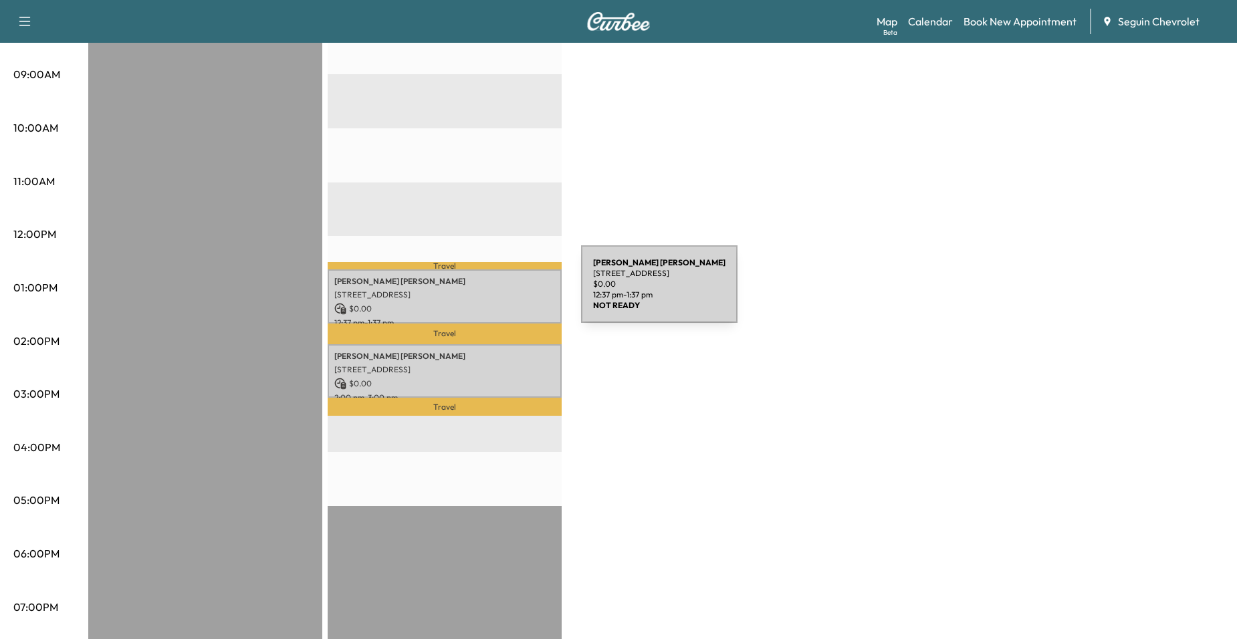
click at [481, 292] on p "[STREET_ADDRESS]" at bounding box center [444, 295] width 221 height 11
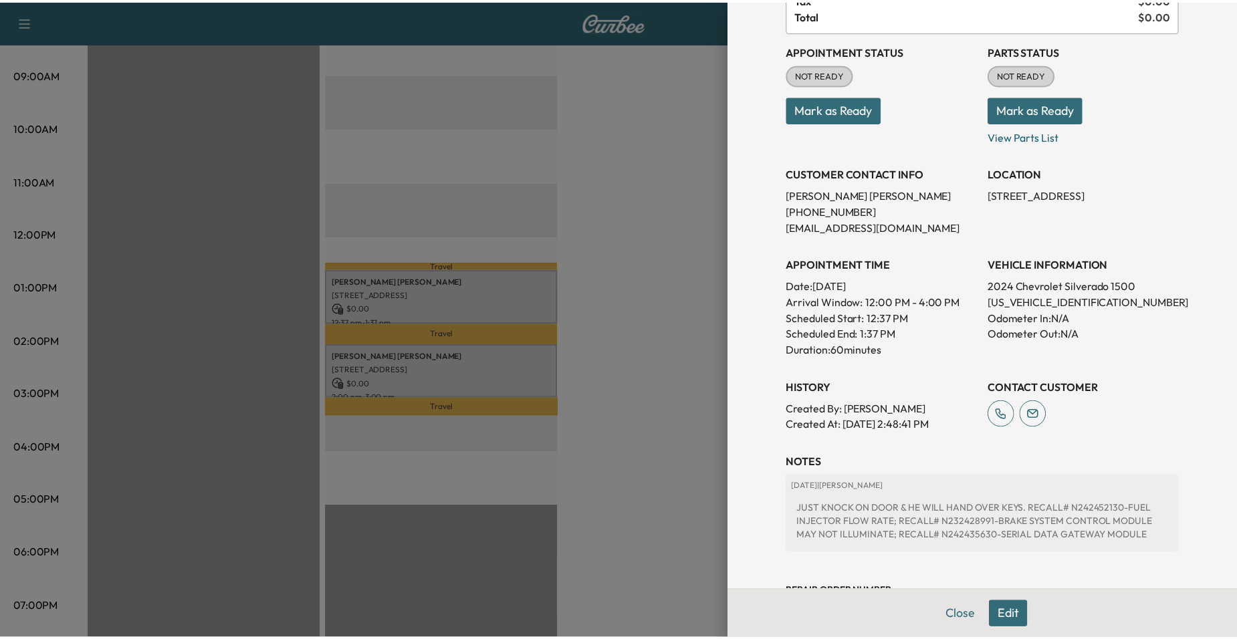
scroll to position [241, 0]
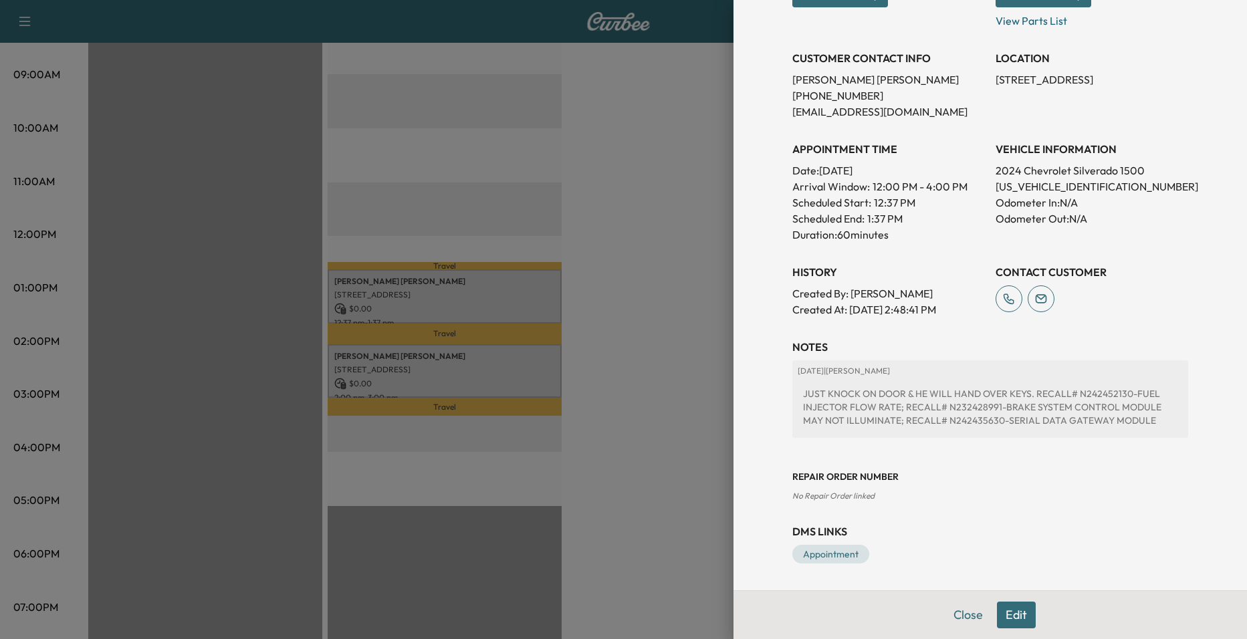
click at [580, 248] on div at bounding box center [623, 319] width 1247 height 639
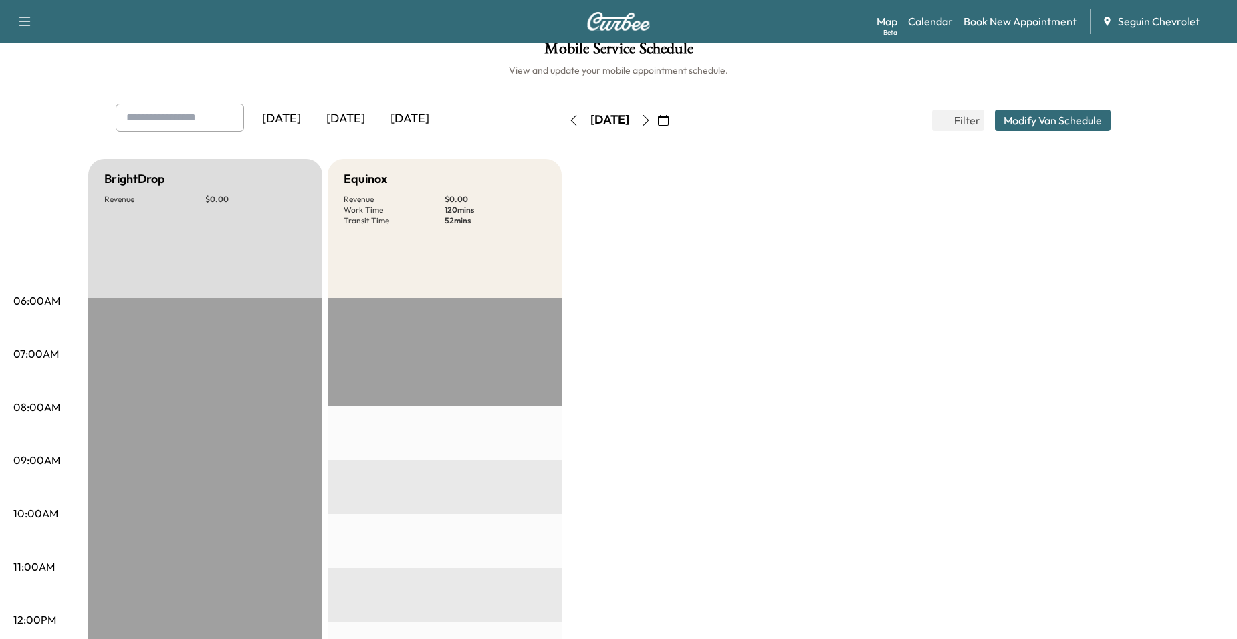
scroll to position [0, 0]
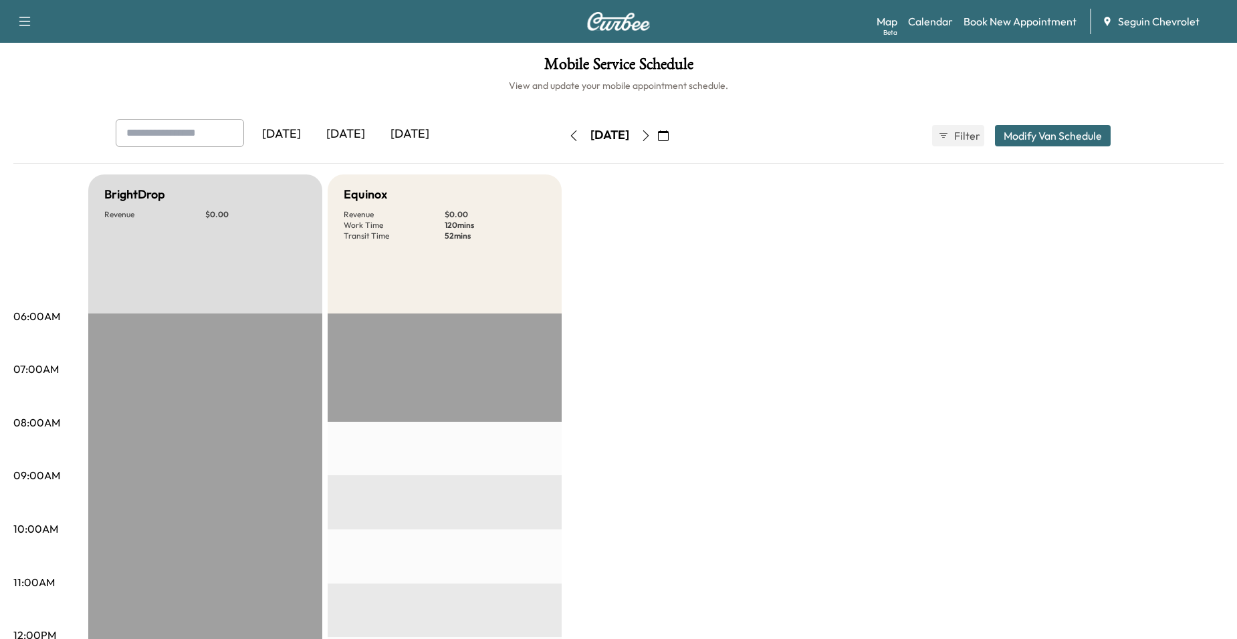
click at [657, 136] on div "[DATE]" at bounding box center [609, 135] width 95 height 21
click at [651, 134] on icon "button" at bounding box center [646, 135] width 11 height 11
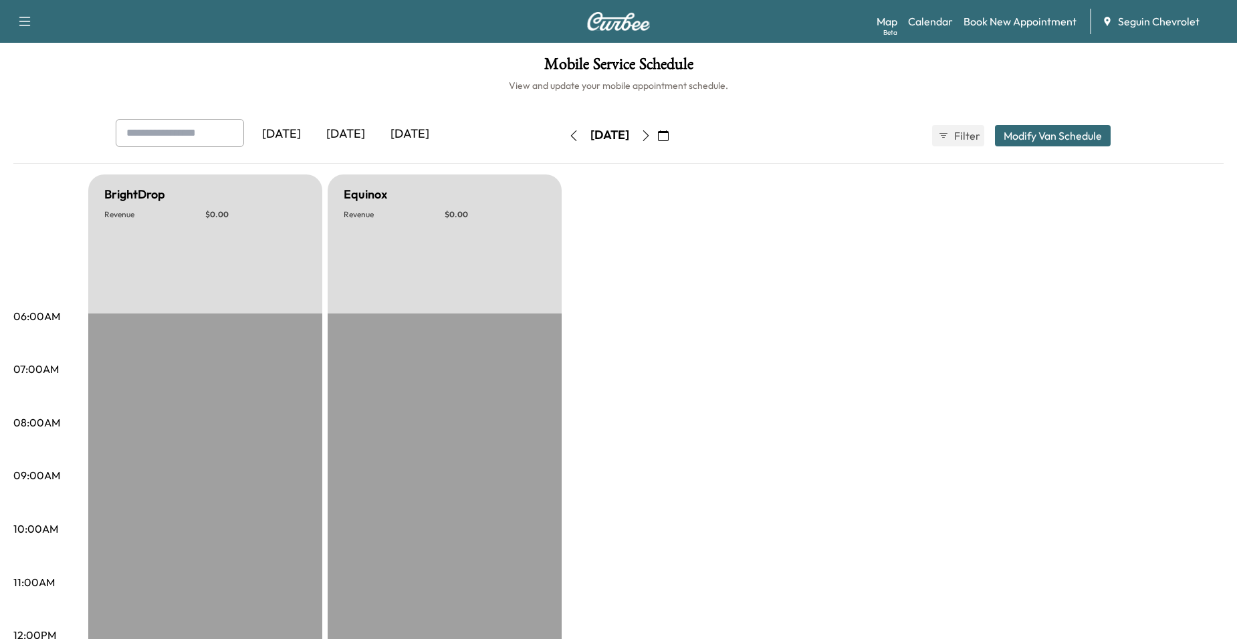
click at [651, 138] on icon "button" at bounding box center [646, 135] width 11 height 11
click at [651, 130] on icon "button" at bounding box center [646, 135] width 11 height 11
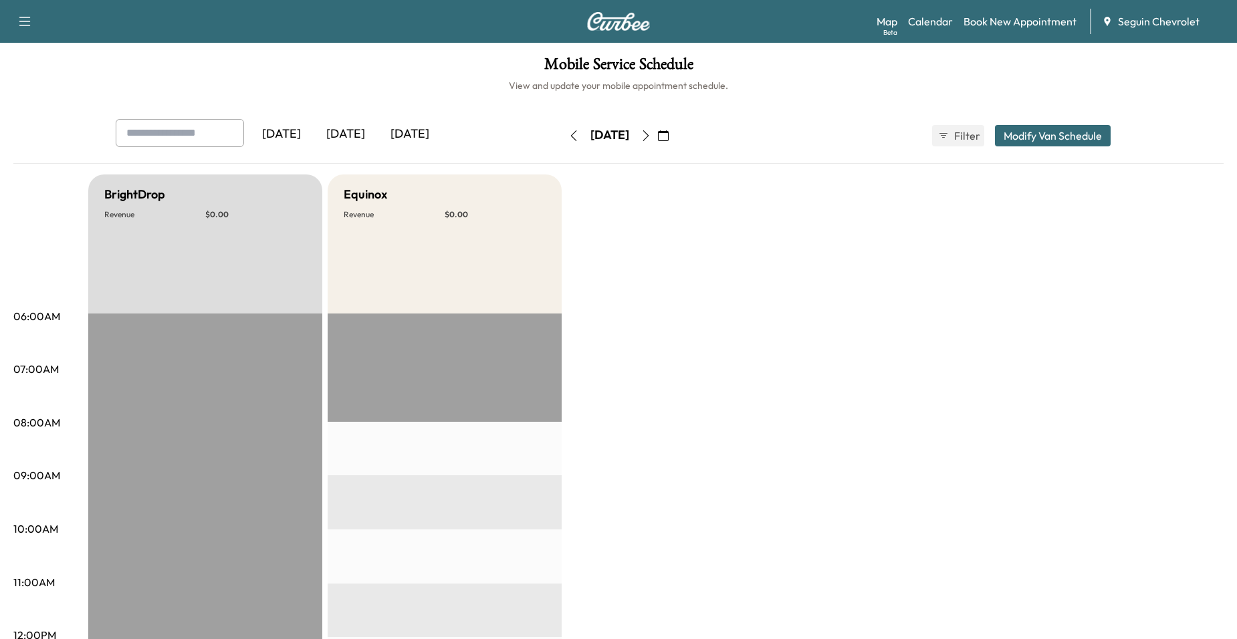
click at [657, 144] on button "button" at bounding box center [646, 135] width 23 height 21
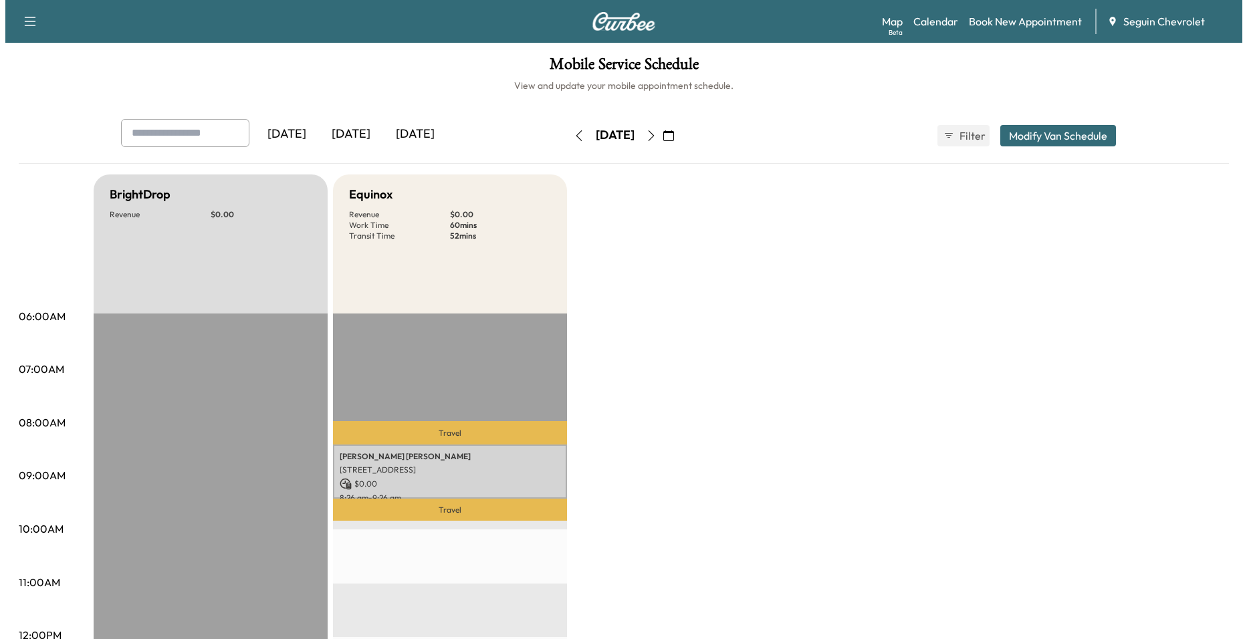
scroll to position [334, 0]
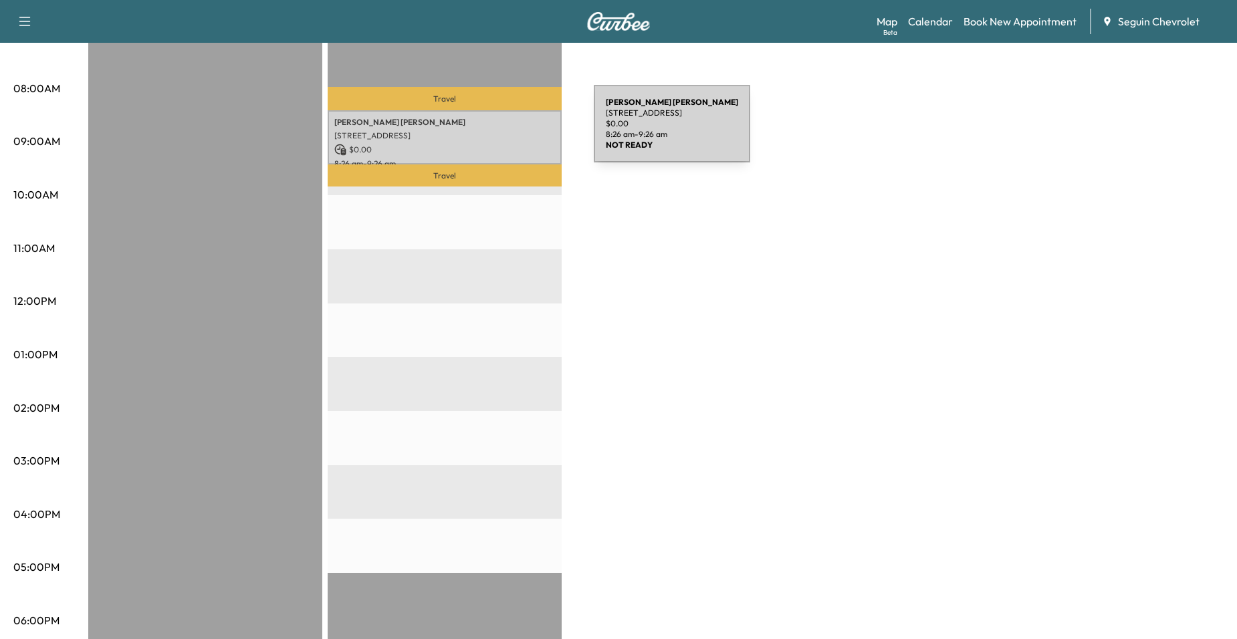
click at [493, 132] on p "[STREET_ADDRESS]" at bounding box center [444, 135] width 221 height 11
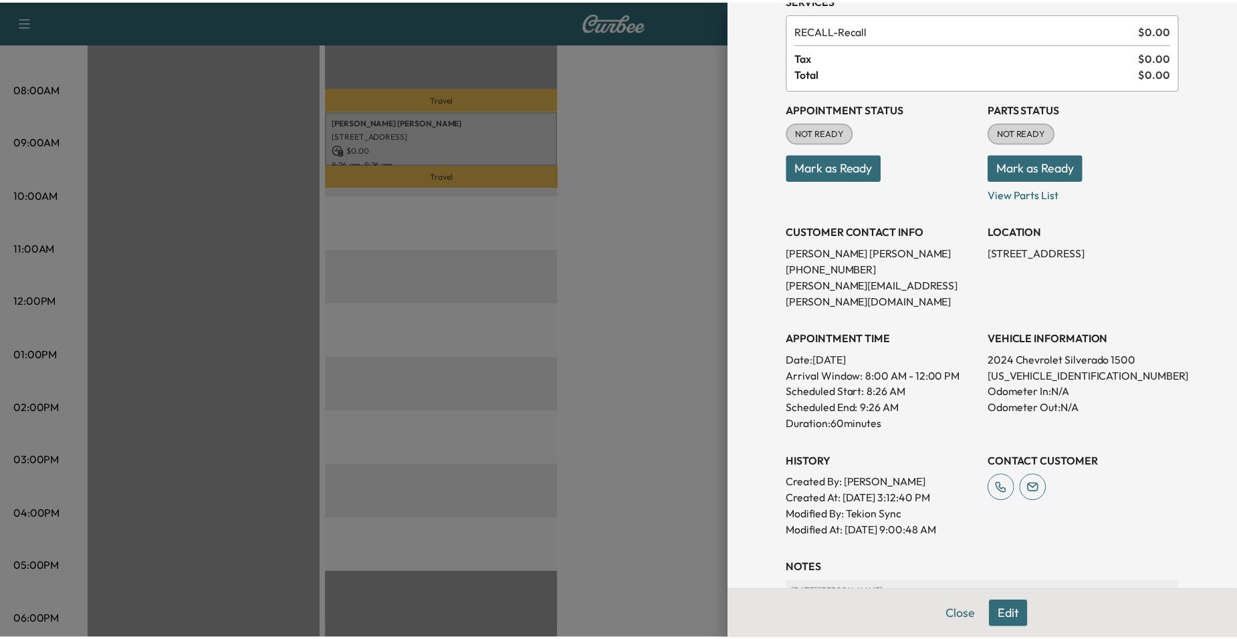
scroll to position [267, 0]
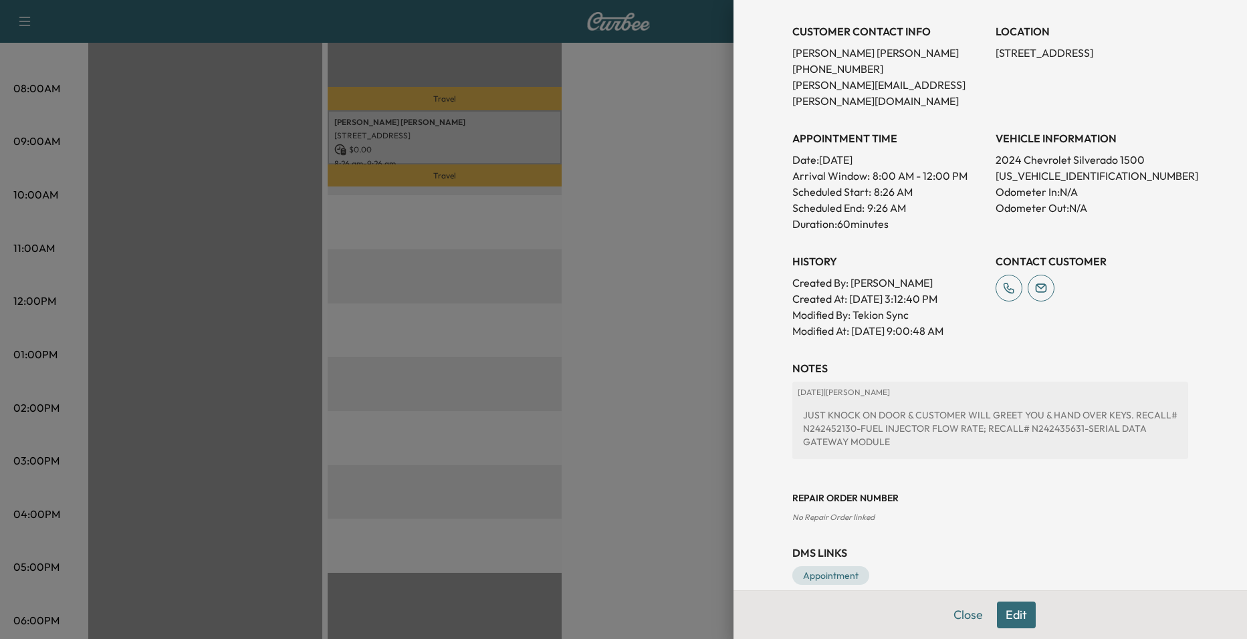
click at [595, 262] on div at bounding box center [623, 319] width 1247 height 639
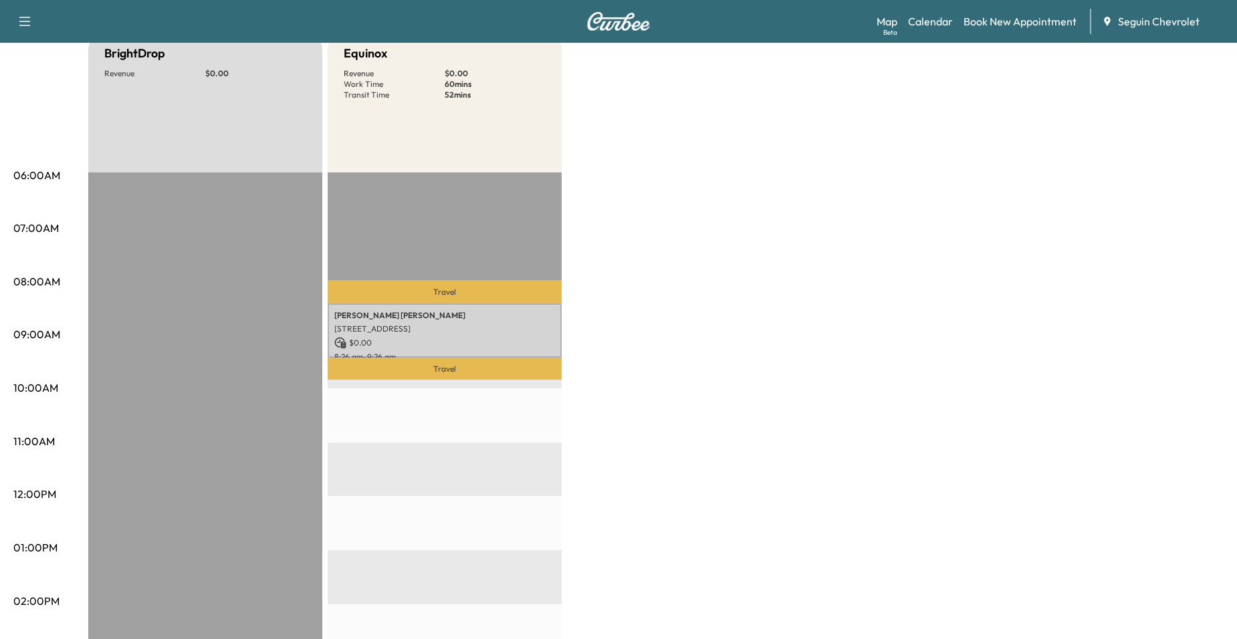
scroll to position [67, 0]
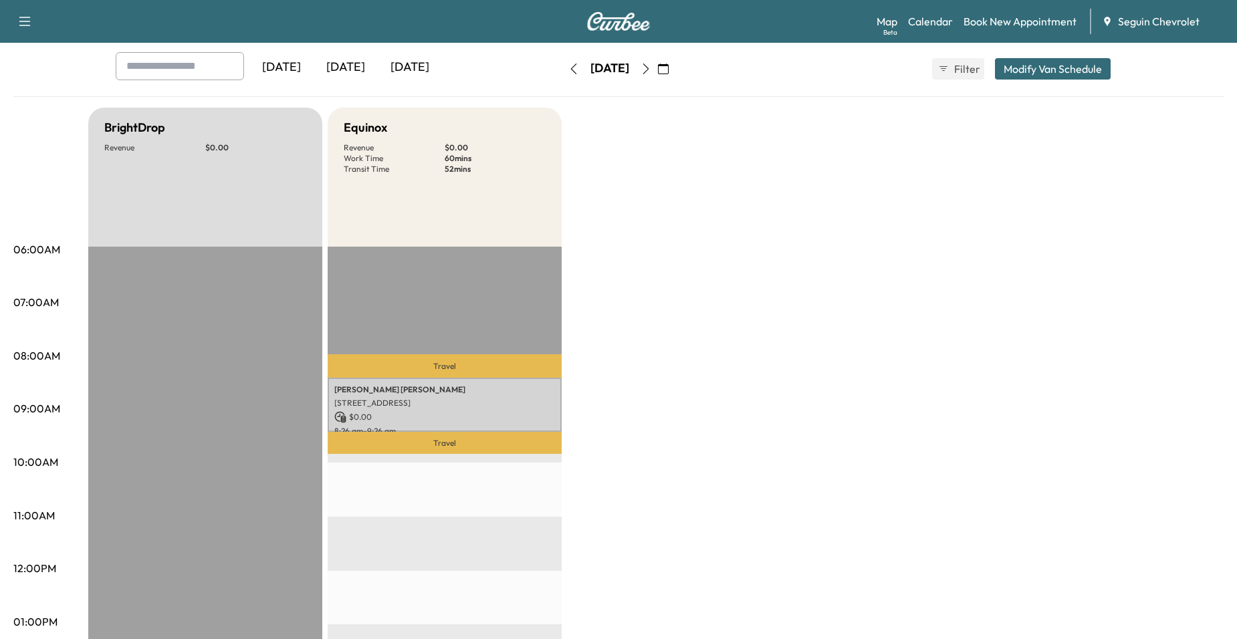
click at [651, 66] on icon "button" at bounding box center [646, 69] width 11 height 11
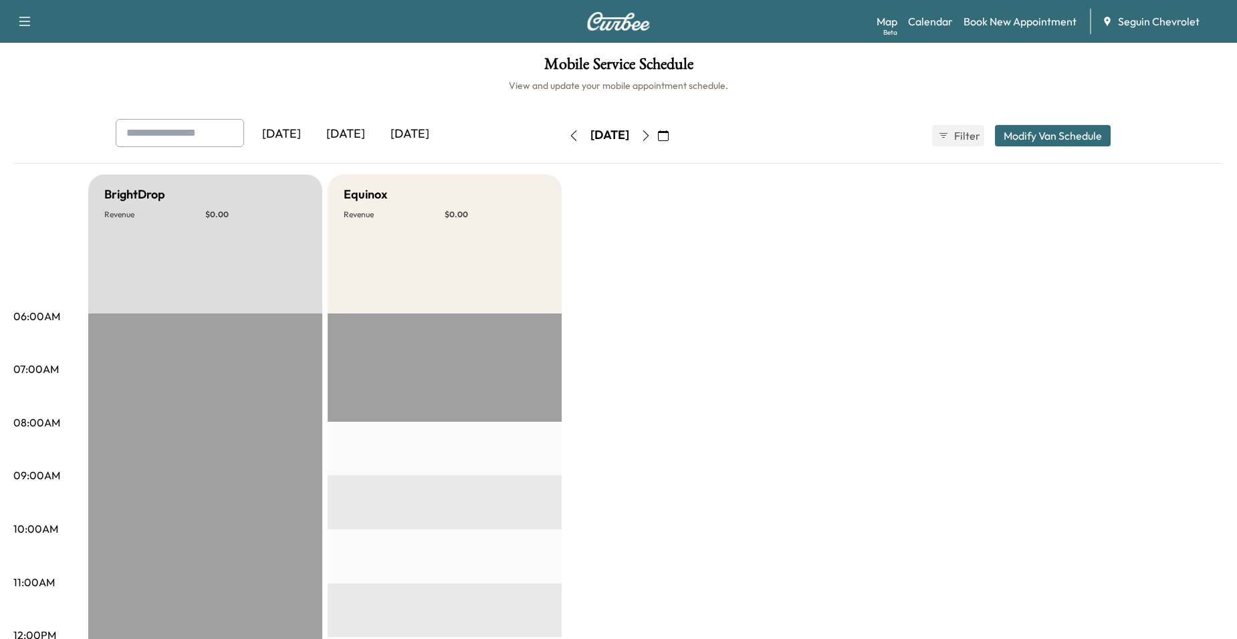
click at [651, 136] on icon "button" at bounding box center [646, 135] width 11 height 11
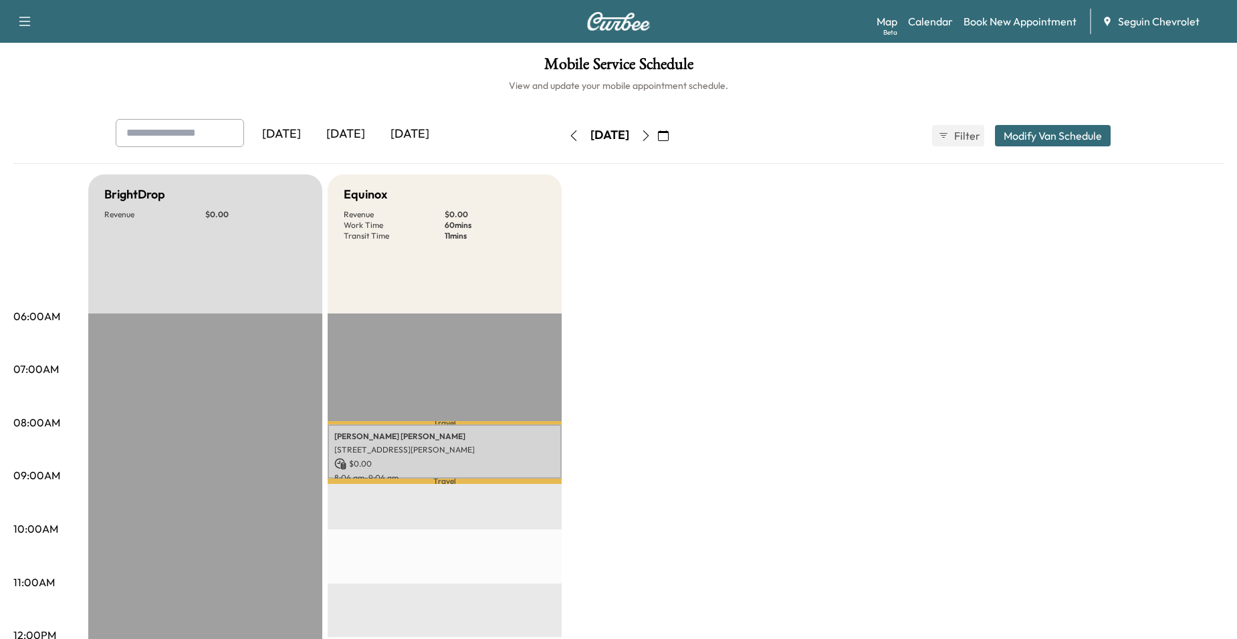
click at [651, 140] on icon "button" at bounding box center [646, 135] width 11 height 11
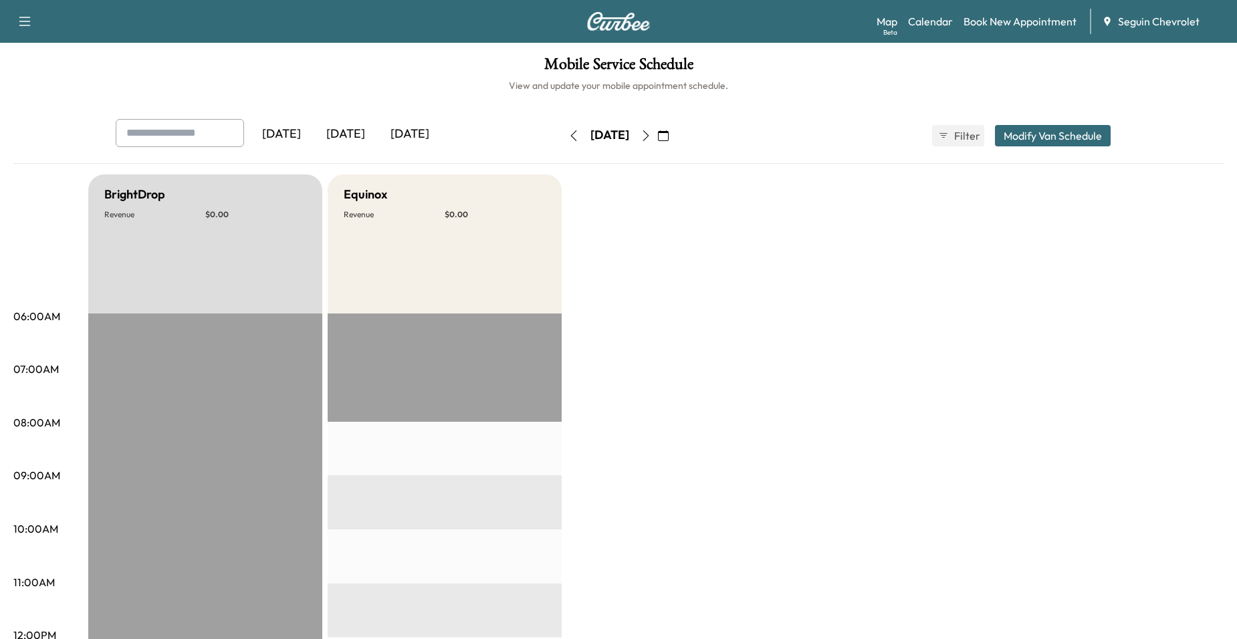
click at [675, 149] on div "[DATE] September 2025 S M T W T F S 31 1 2 3 4 5 6 7 8 9 10 11 12 13 14 15 16 1…" at bounding box center [618, 135] width 112 height 43
click at [657, 142] on button "button" at bounding box center [646, 135] width 23 height 21
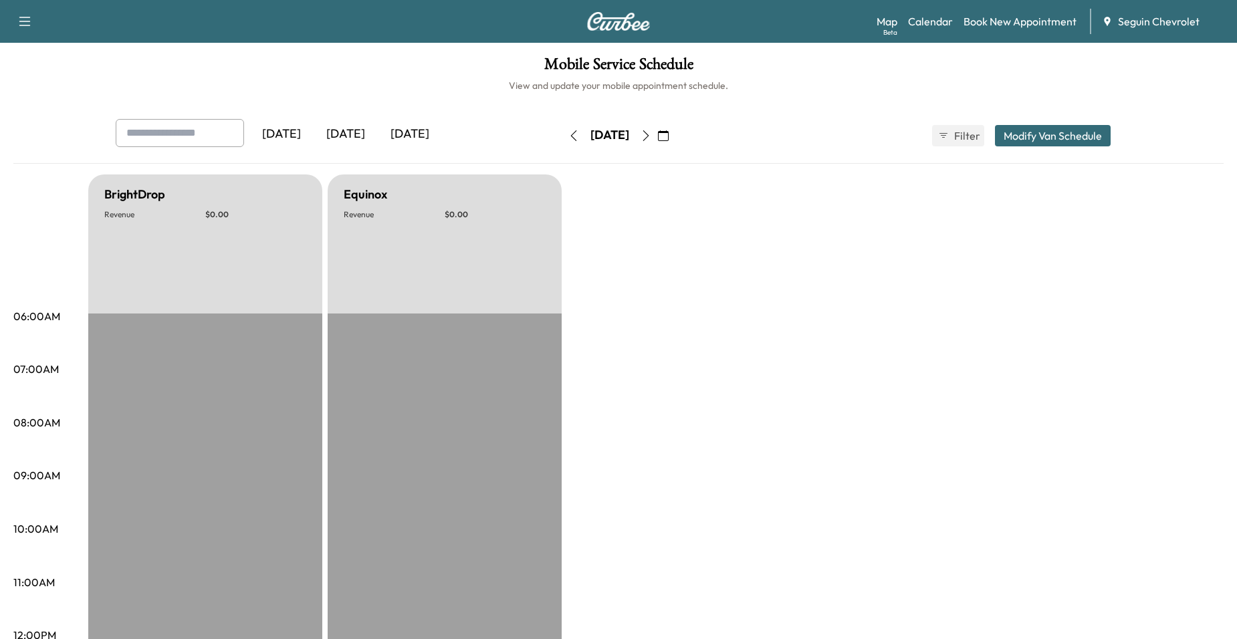
click at [657, 142] on button "button" at bounding box center [646, 135] width 23 height 21
click at [657, 144] on button "button" at bounding box center [646, 135] width 23 height 21
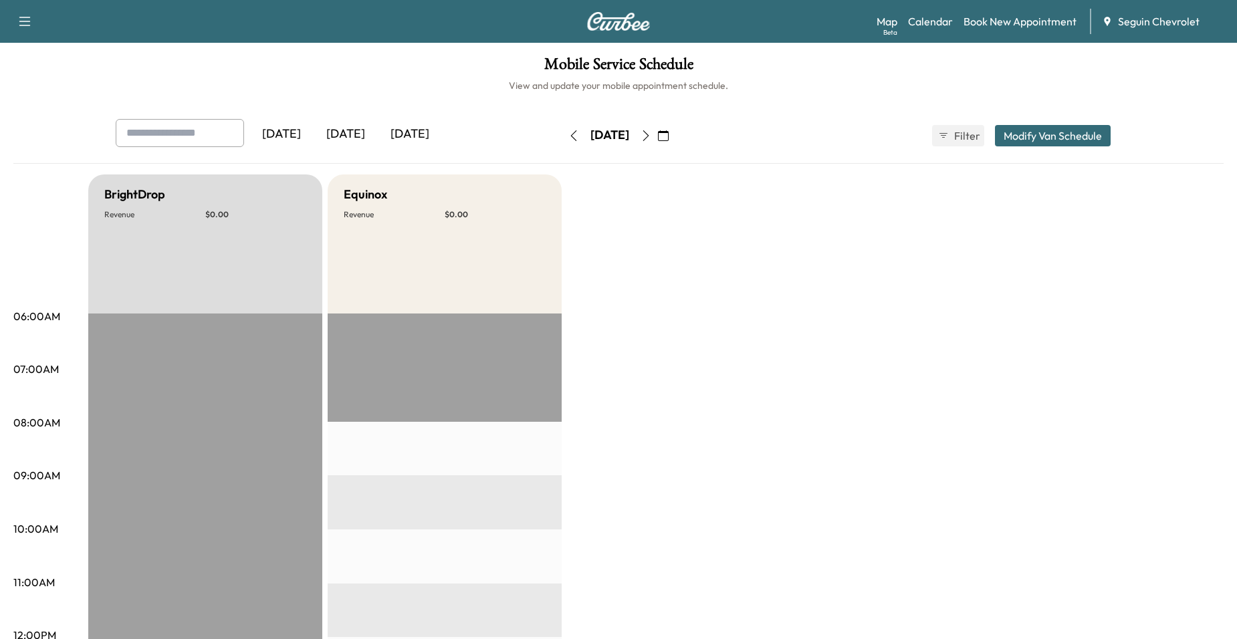
click at [657, 144] on button "button" at bounding box center [646, 135] width 23 height 21
click at [562, 136] on button "button" at bounding box center [573, 135] width 23 height 21
click at [651, 138] on icon "button" at bounding box center [646, 135] width 11 height 11
